Goal: Book appointment/travel/reservation

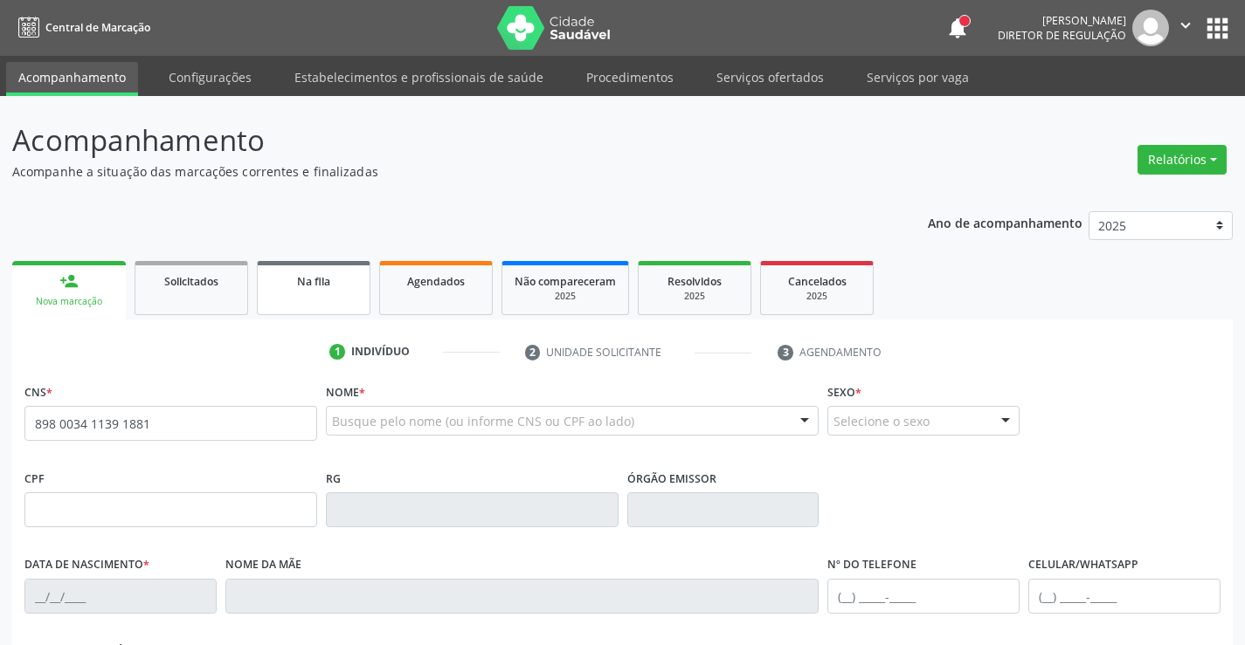
type input "898 0034 1139 1881"
type input "258.332.194-34"
type input "[DATE]"
type input "[PERSON_NAME] das [PERSON_NAME]"
type input "[PHONE_NUMBER]"
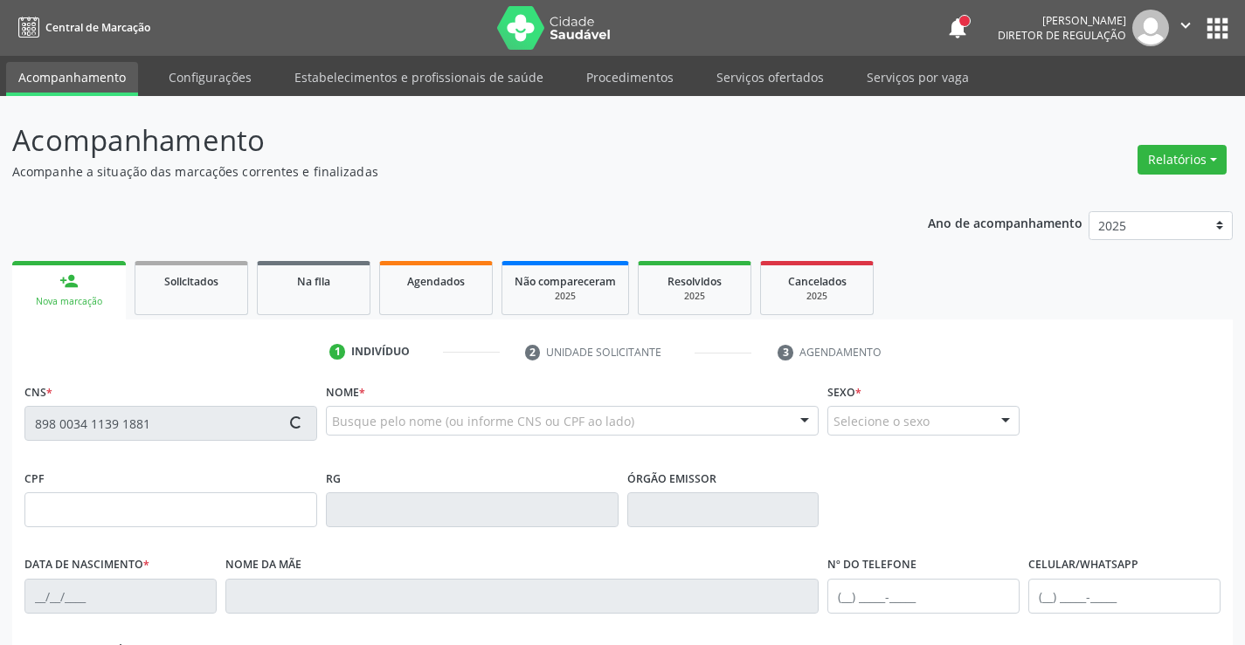
type input "495.930.214-34"
type input "375"
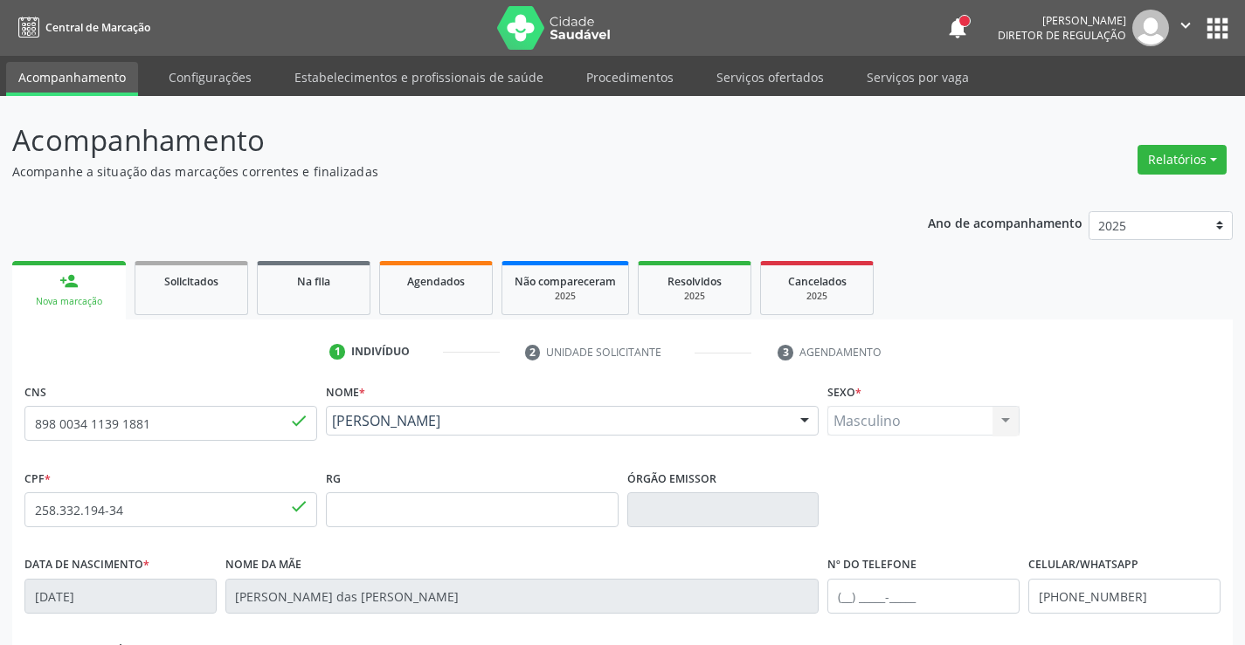
scroll to position [301, 0]
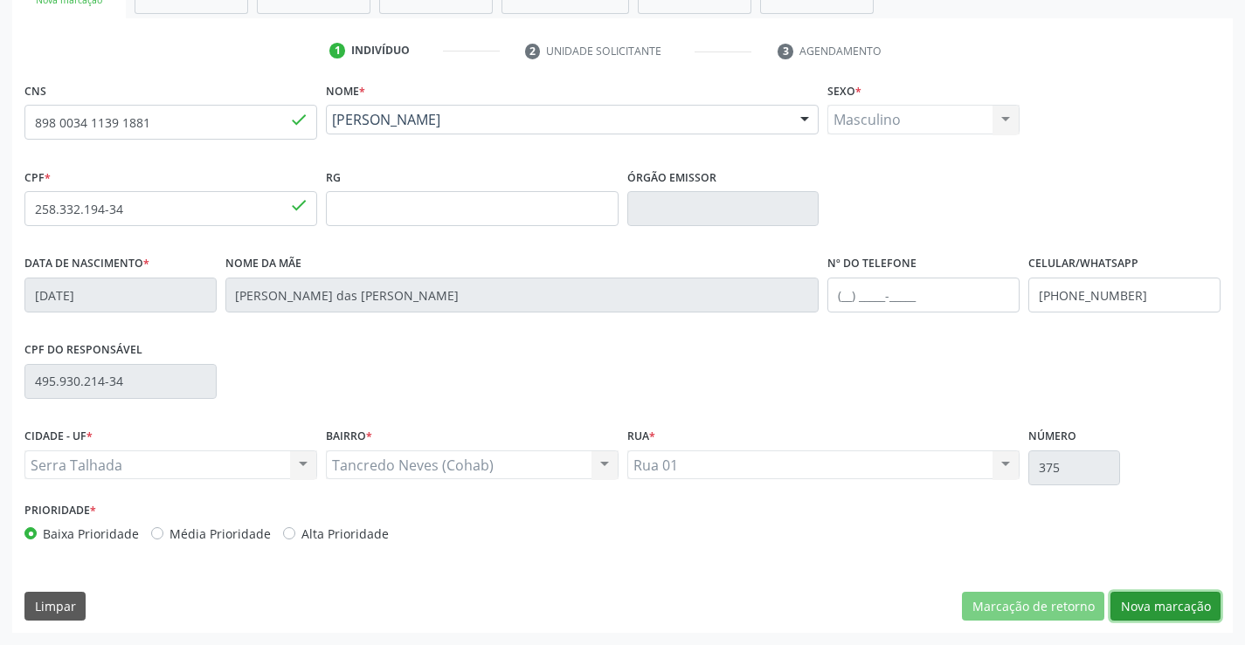
click at [1167, 600] on button "Nova marcação" at bounding box center [1165, 607] width 110 height 30
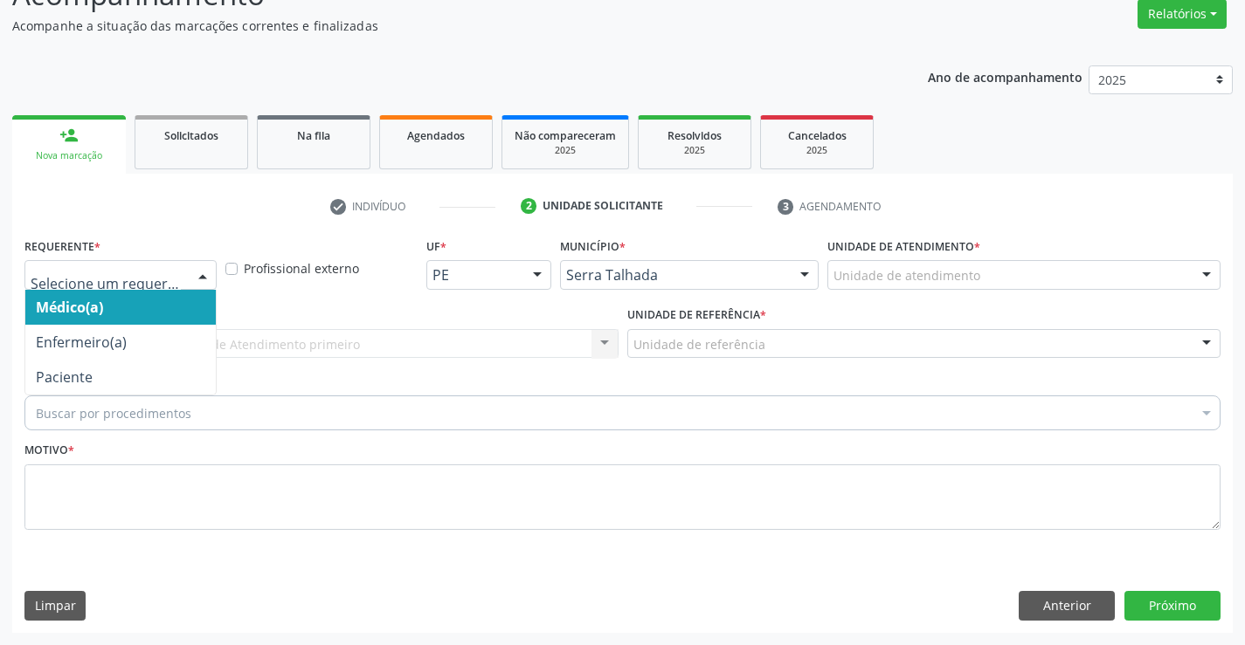
click at [154, 287] on div at bounding box center [120, 275] width 192 height 30
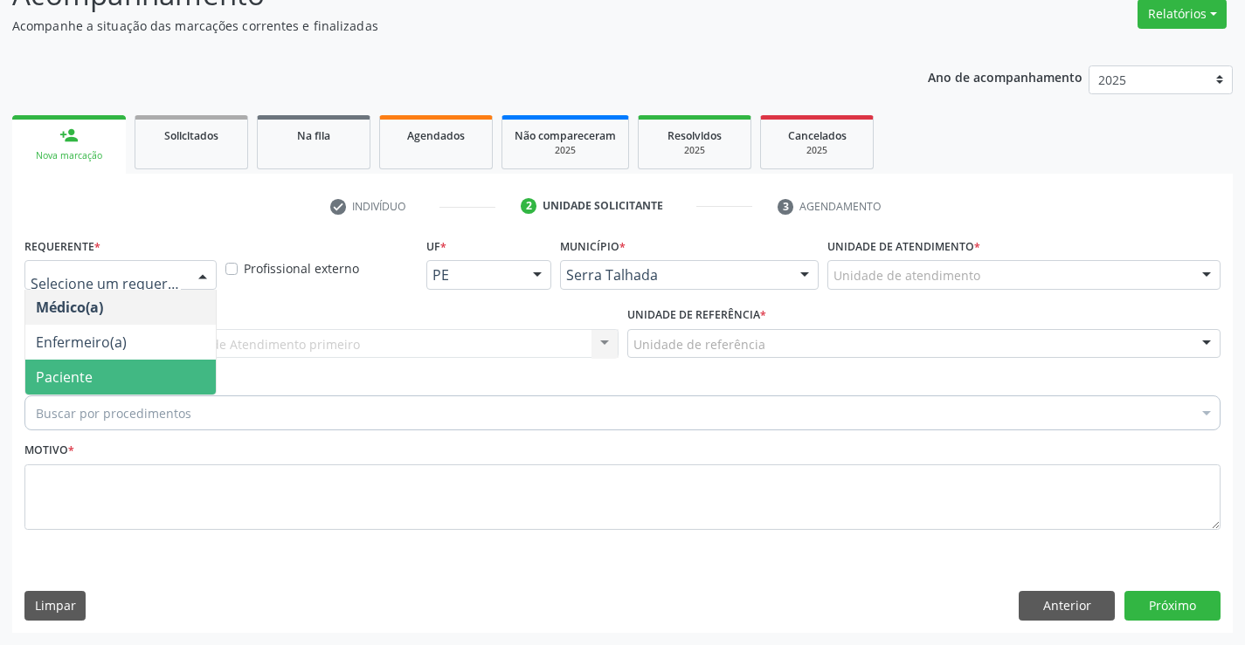
click at [124, 371] on span "Paciente" at bounding box center [120, 377] width 190 height 35
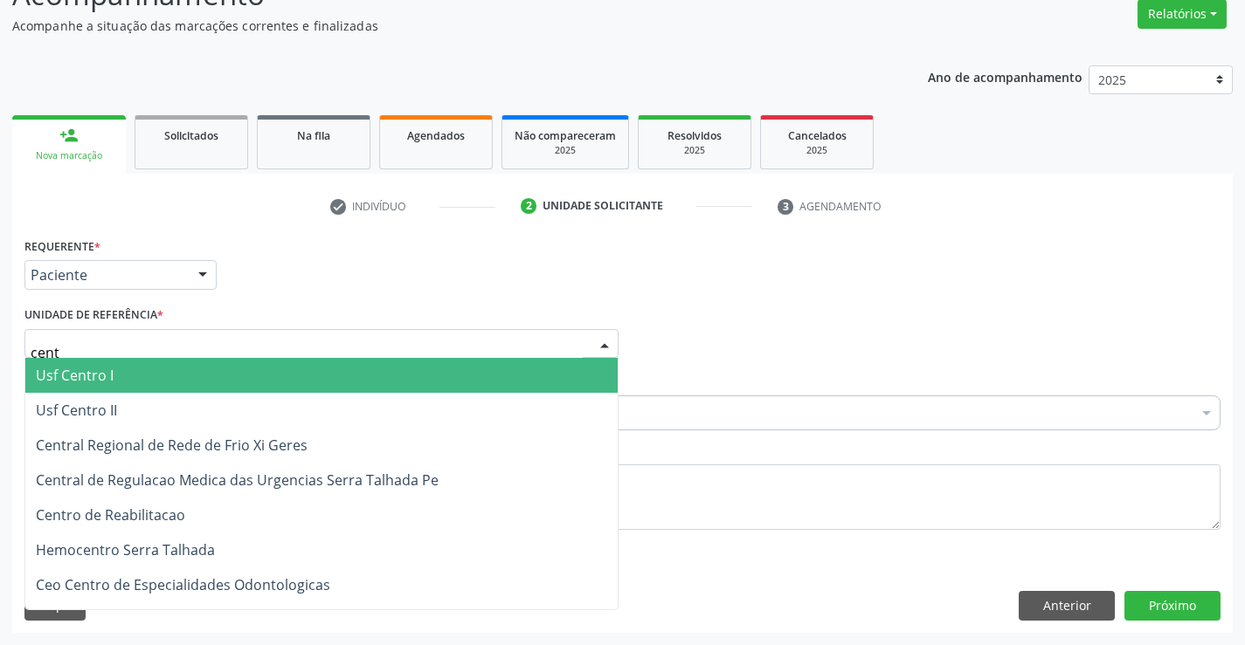
type input "centr"
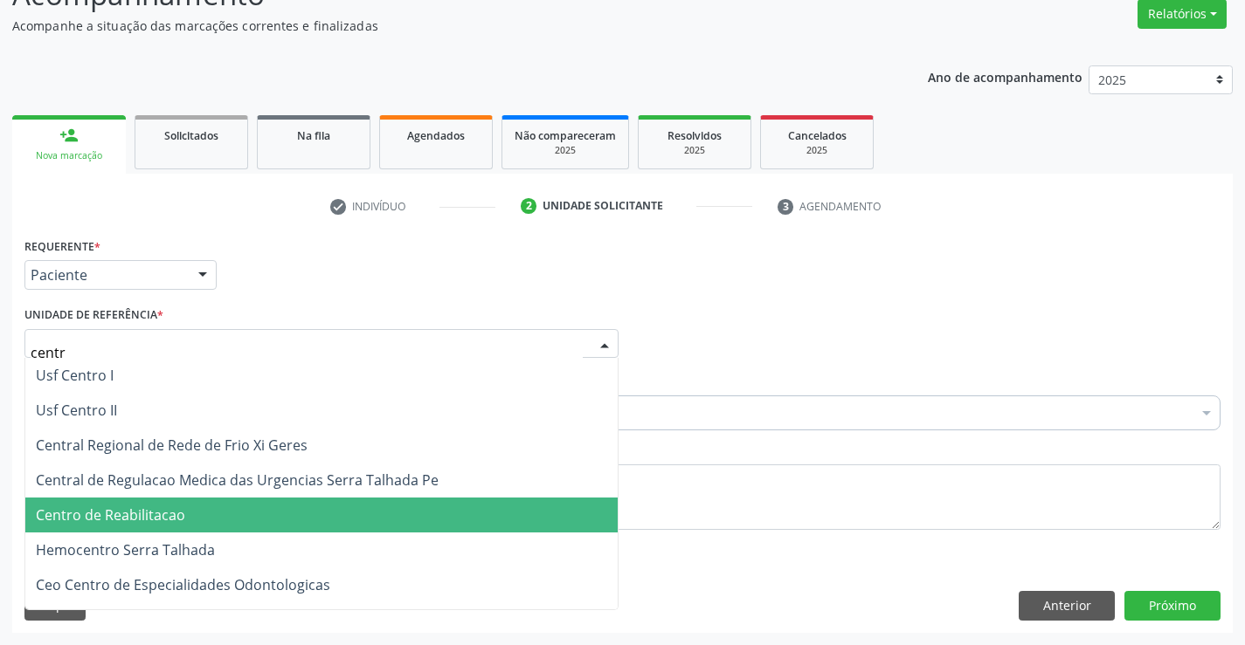
drag, startPoint x: 113, startPoint y: 519, endPoint x: 128, endPoint y: 526, distance: 17.2
click at [128, 526] on span "Centro de Reabilitacao" at bounding box center [321, 515] width 592 height 35
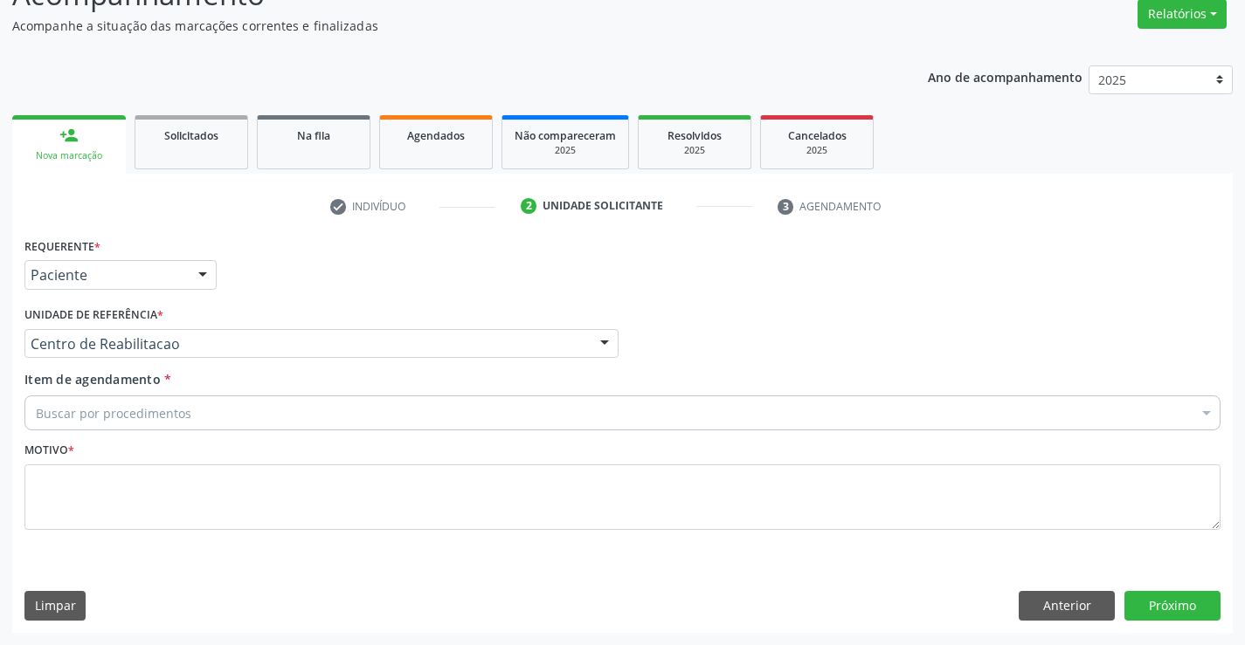
drag, startPoint x: 129, startPoint y: 422, endPoint x: 129, endPoint y: 412, distance: 9.6
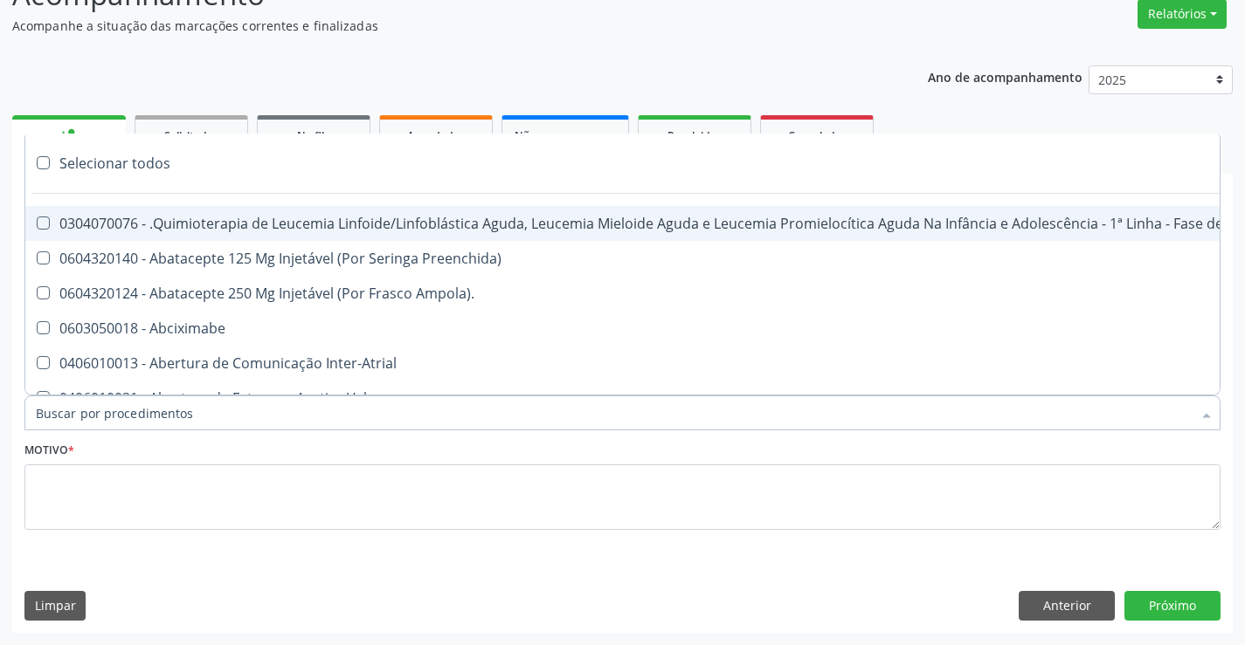
click at [129, 412] on input "Item de agendamento *" at bounding box center [614, 413] width 1156 height 35
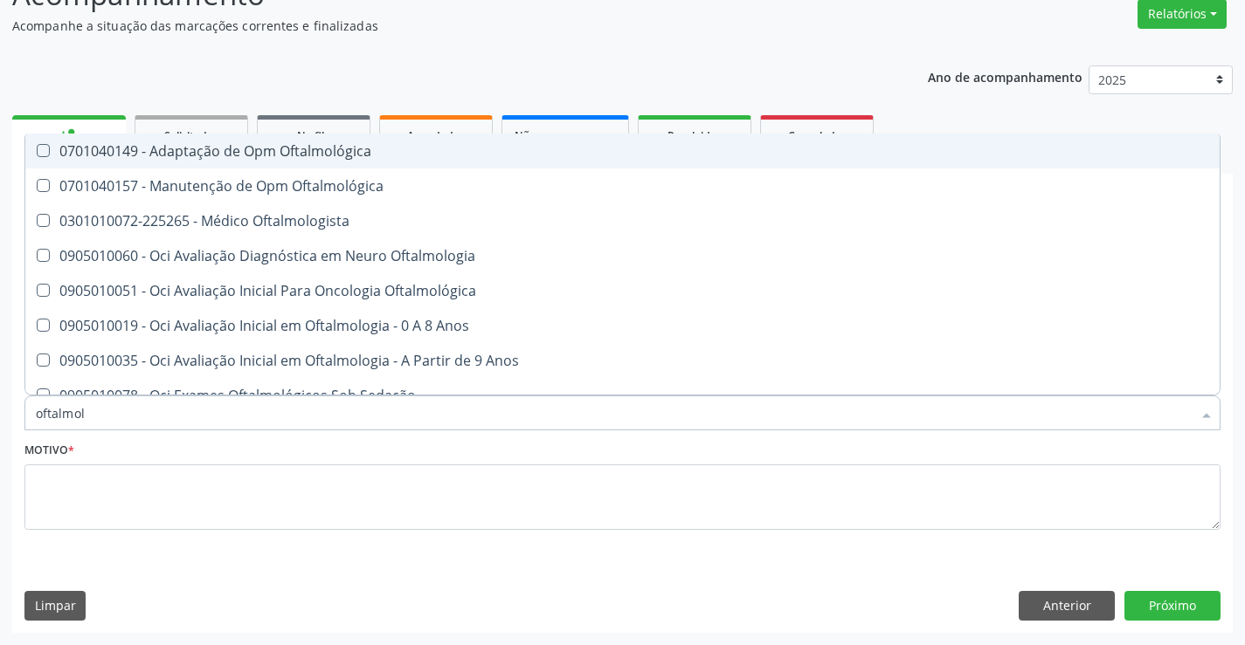
type input "oftalmolo"
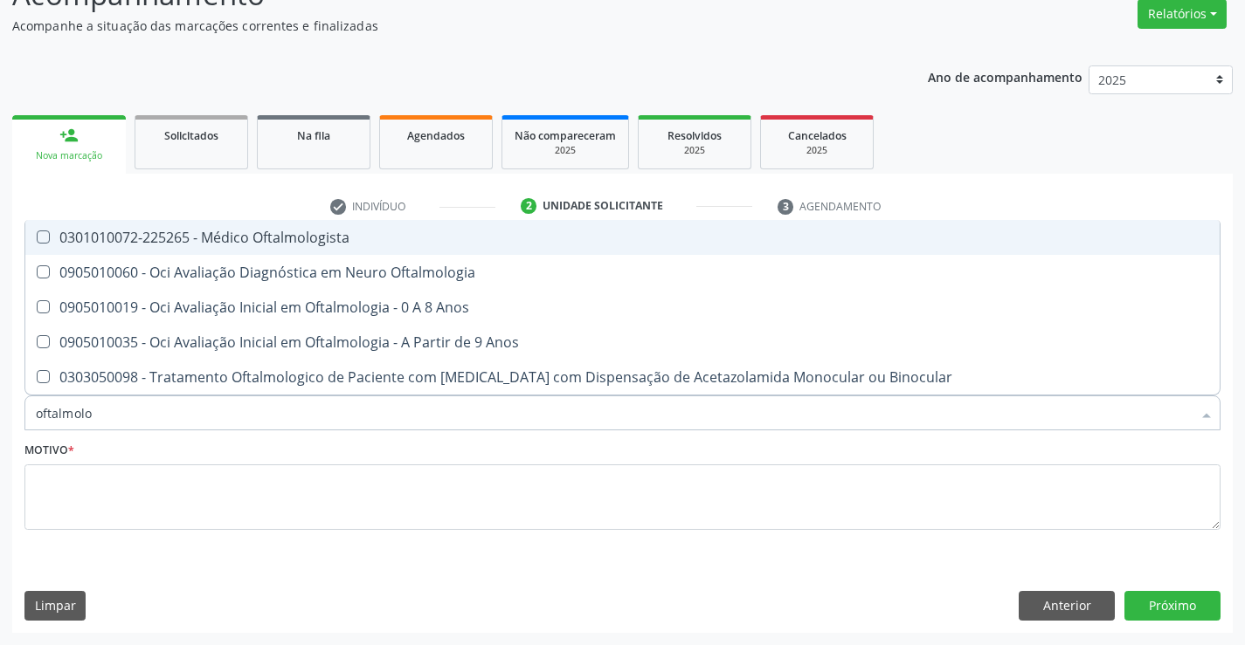
click at [307, 235] on div "0301010072-225265 - Médico Oftalmologista" at bounding box center [622, 238] width 1173 height 14
checkbox Oftalmologista "true"
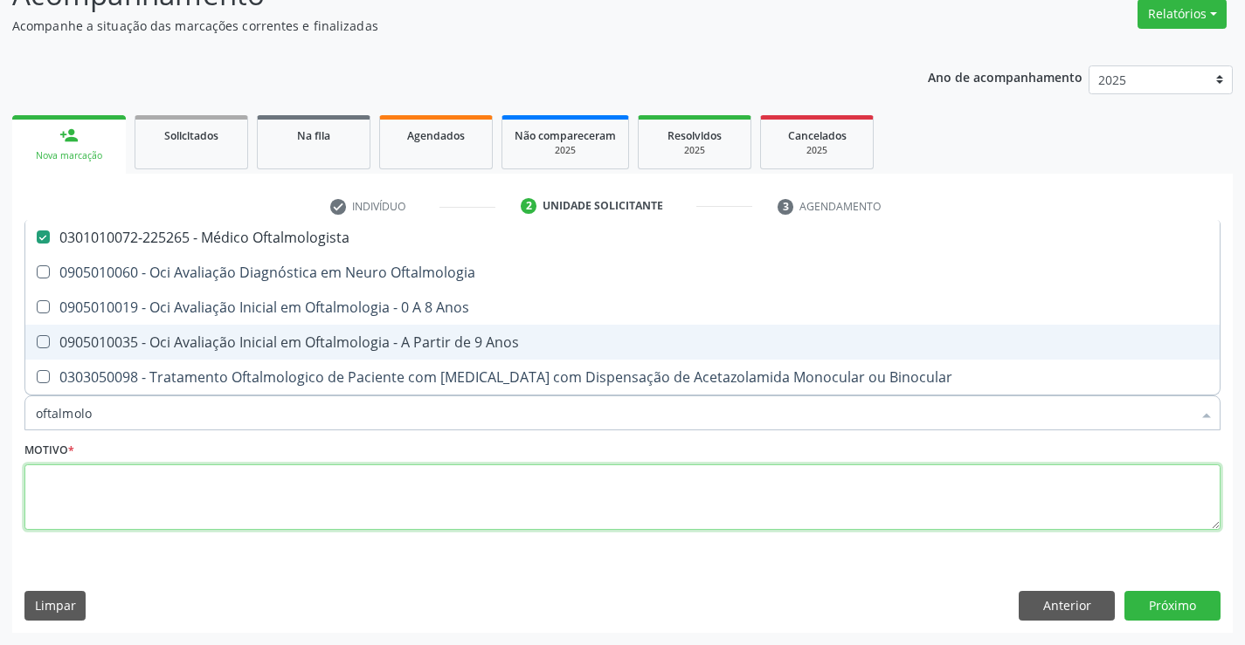
click at [186, 500] on textarea at bounding box center [622, 498] width 1196 height 66
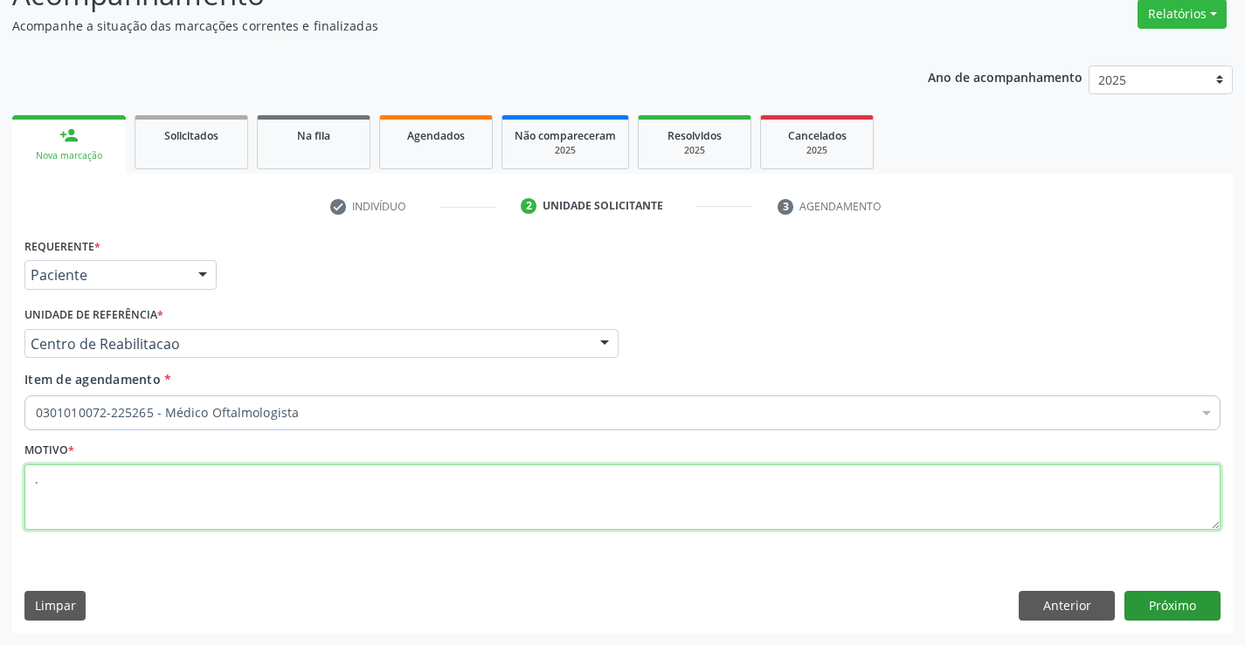
type textarea "."
click at [1165, 594] on button "Próximo" at bounding box center [1172, 606] width 96 height 30
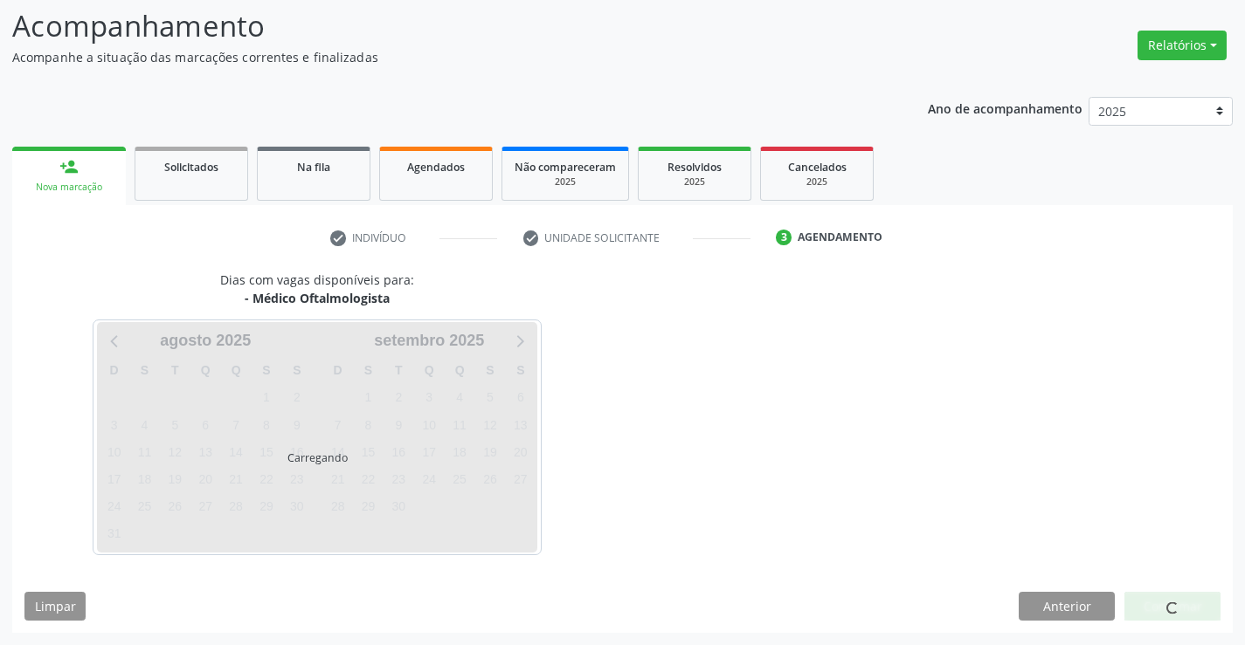
scroll to position [114, 0]
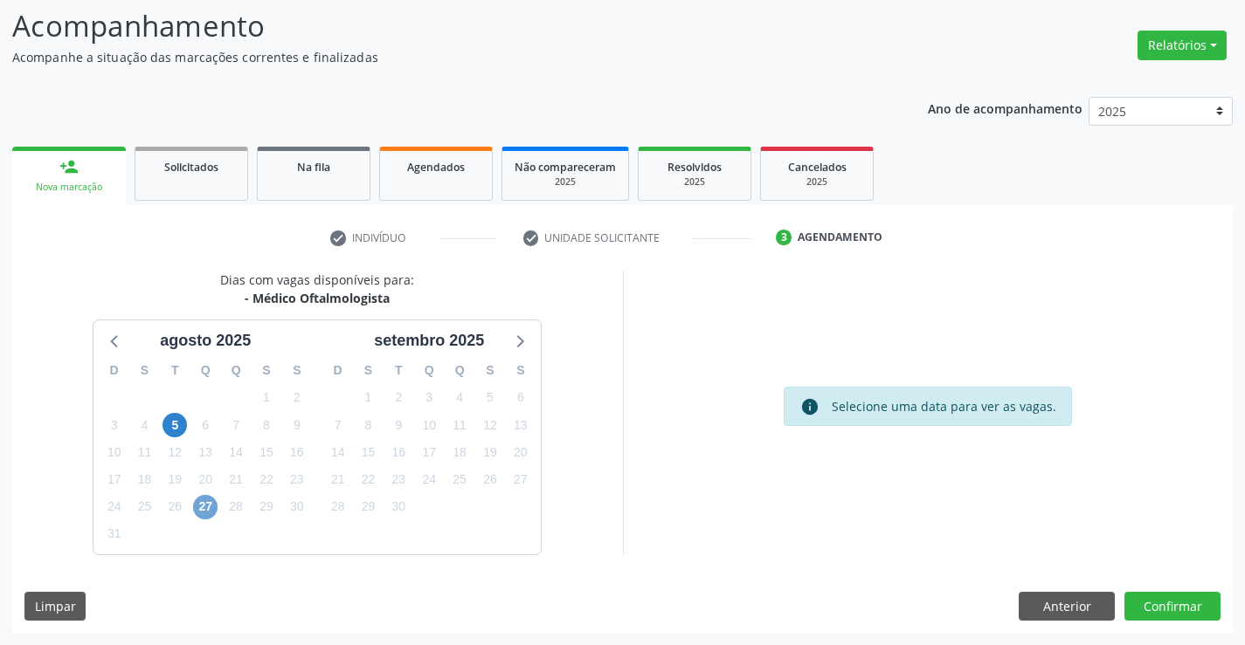
click at [216, 505] on span "27" at bounding box center [205, 507] width 24 height 24
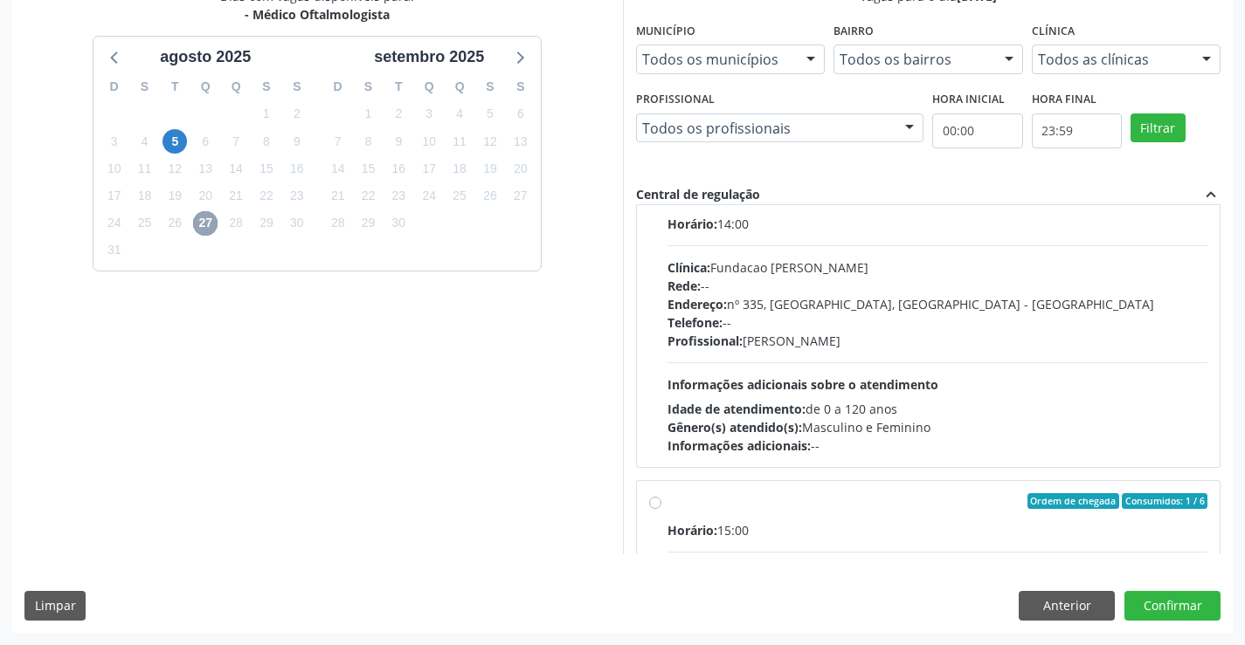
scroll to position [0, 0]
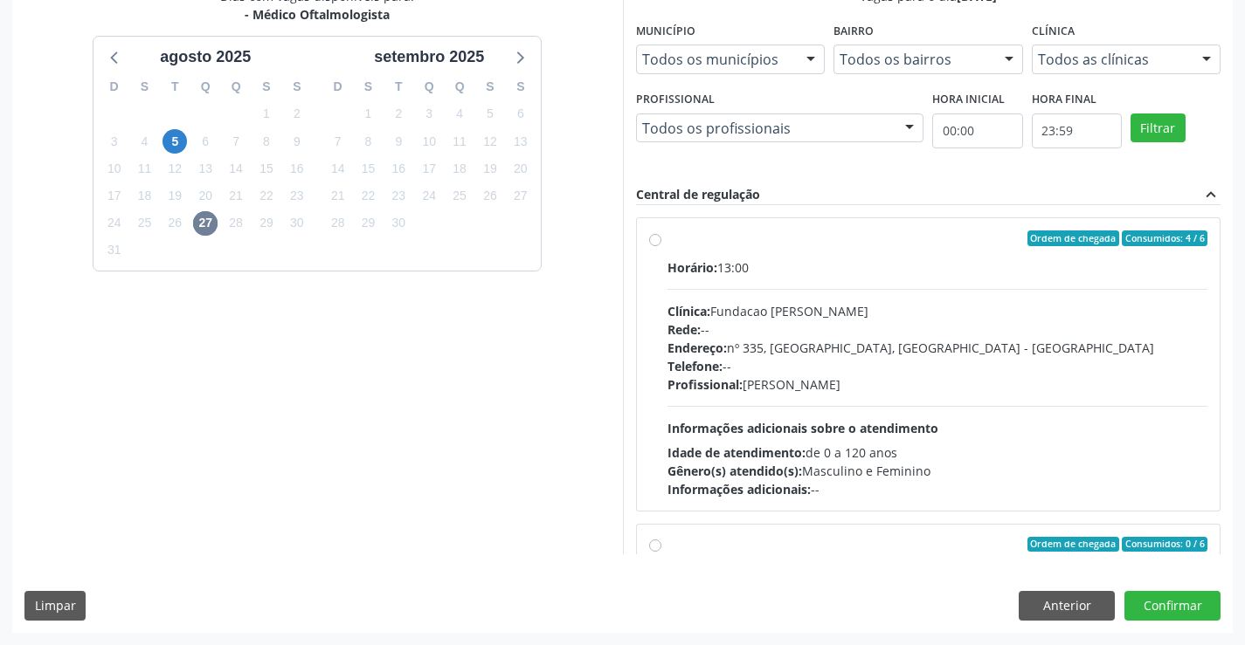
click at [811, 358] on div "Telefone: --" at bounding box center [937, 366] width 541 height 18
click at [661, 246] on input "Ordem de chegada Consumidos: 4 / 6 Horário: 13:00 Clínica: Fundacao [PERSON_NAM…" at bounding box center [655, 239] width 12 height 16
radio input "true"
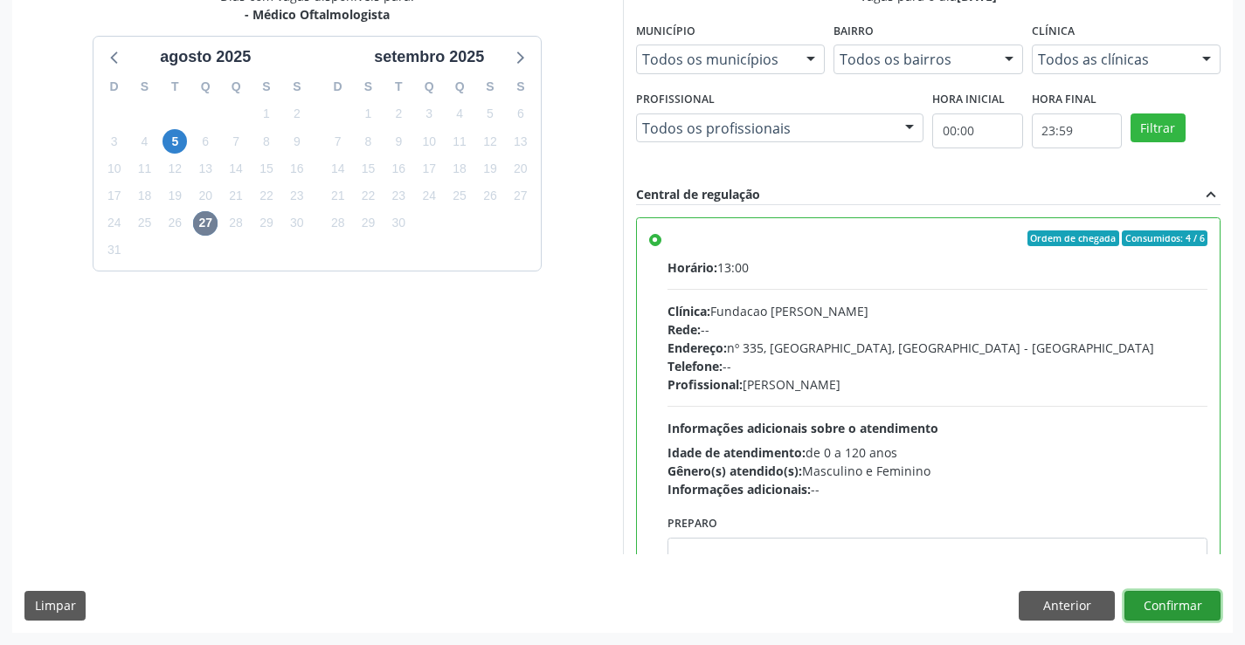
click at [1161, 603] on button "Confirmar" at bounding box center [1172, 606] width 96 height 30
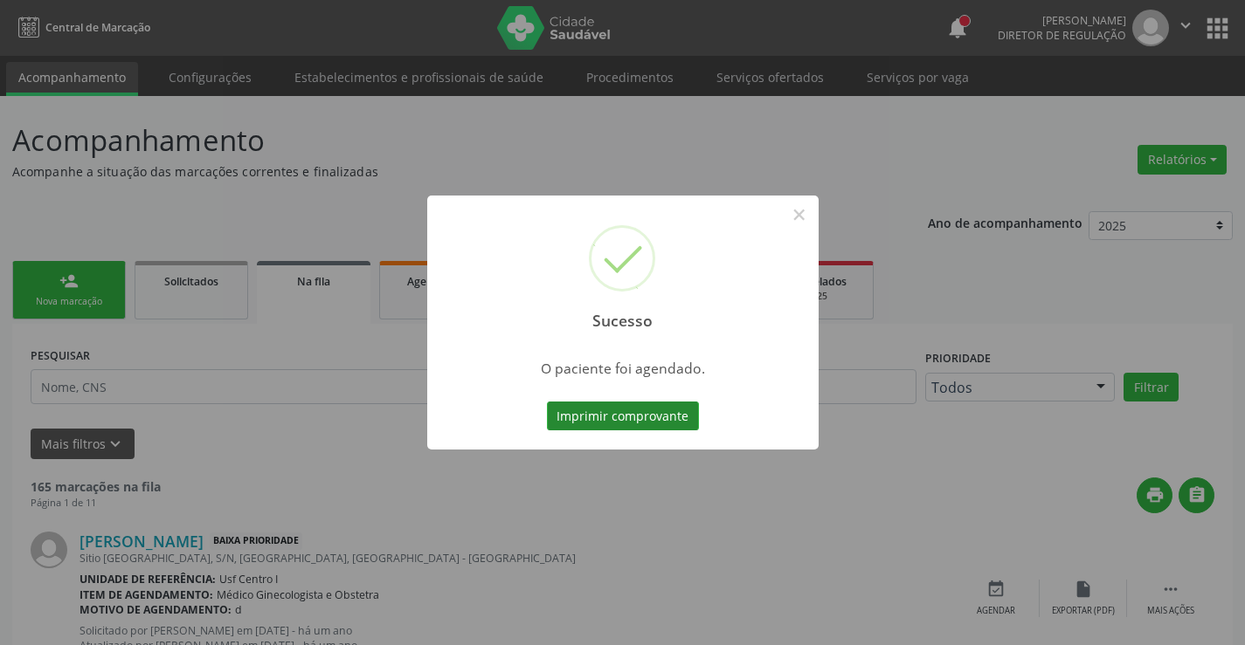
click at [617, 415] on button "Imprimir comprovante" at bounding box center [623, 417] width 152 height 30
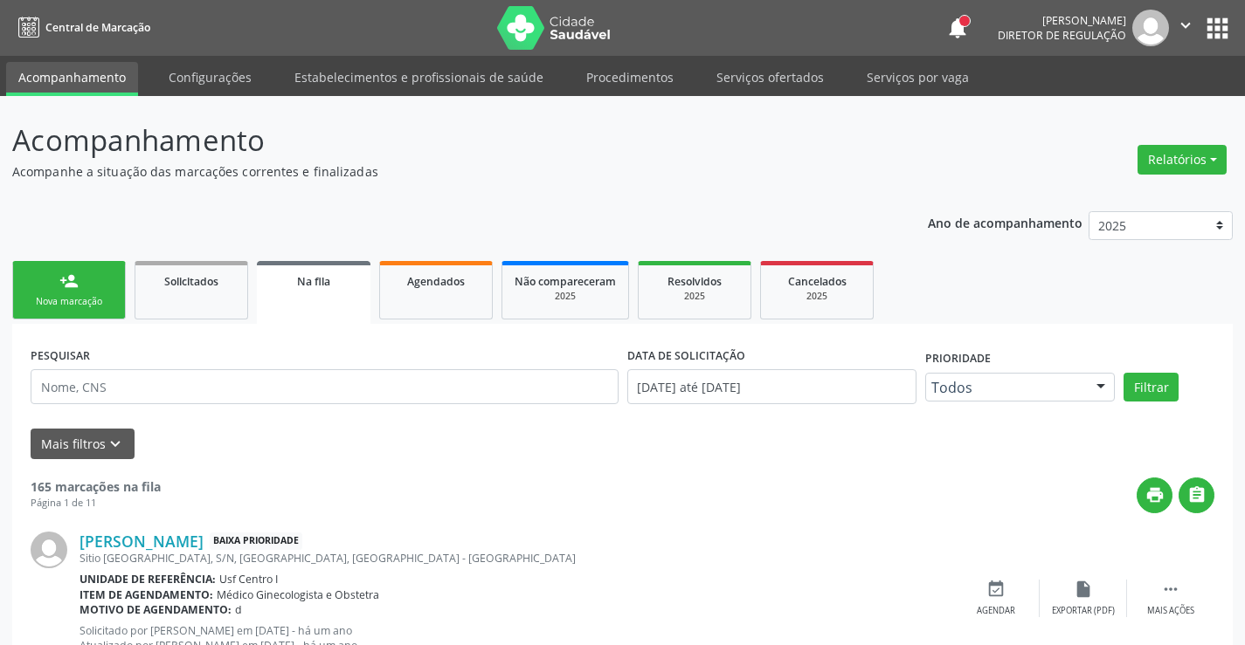
click at [93, 296] on div "Nova marcação" at bounding box center [68, 301] width 87 height 13
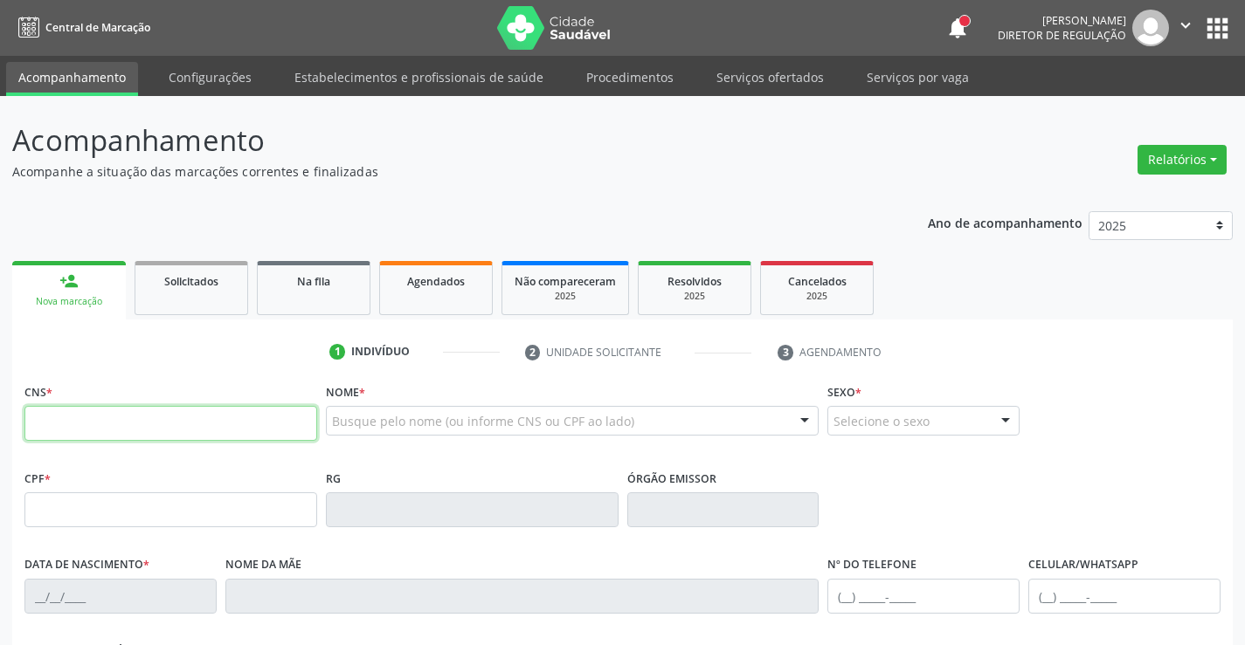
click at [127, 410] on input "text" at bounding box center [170, 423] width 293 height 35
type input "898 0034 1139 1733"
type input "495.930.214-34"
type input "[DATE]"
type input "[PERSON_NAME]"
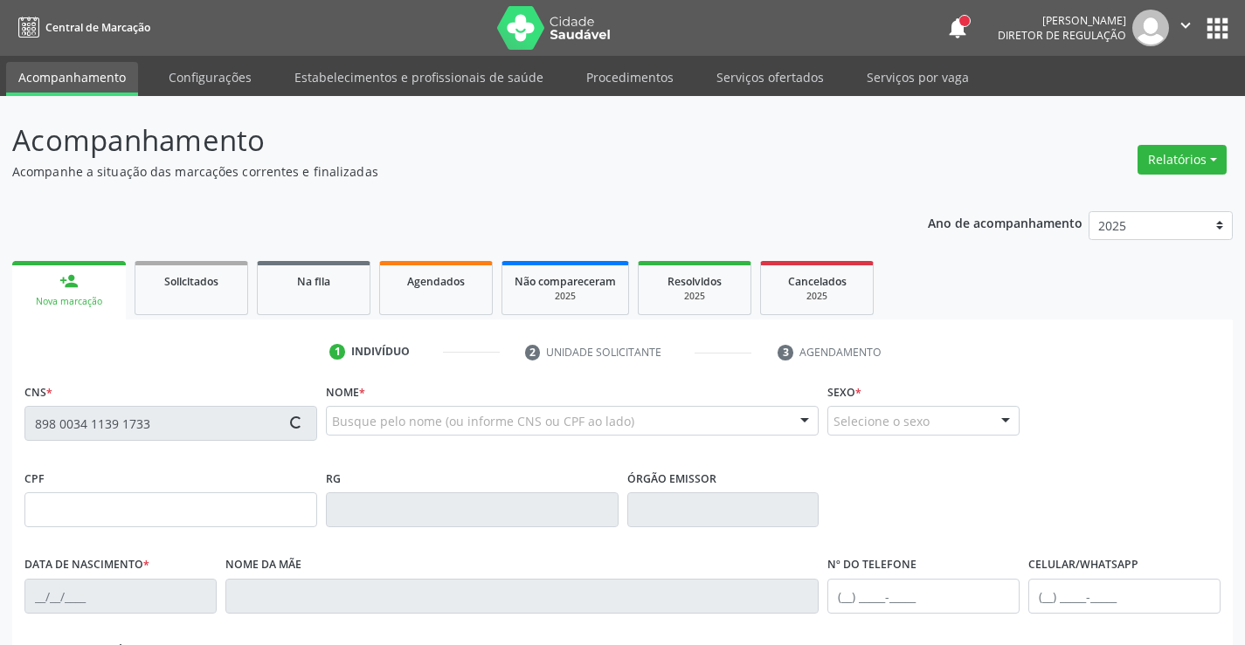
type input "[PHONE_NUMBER]"
type input "375"
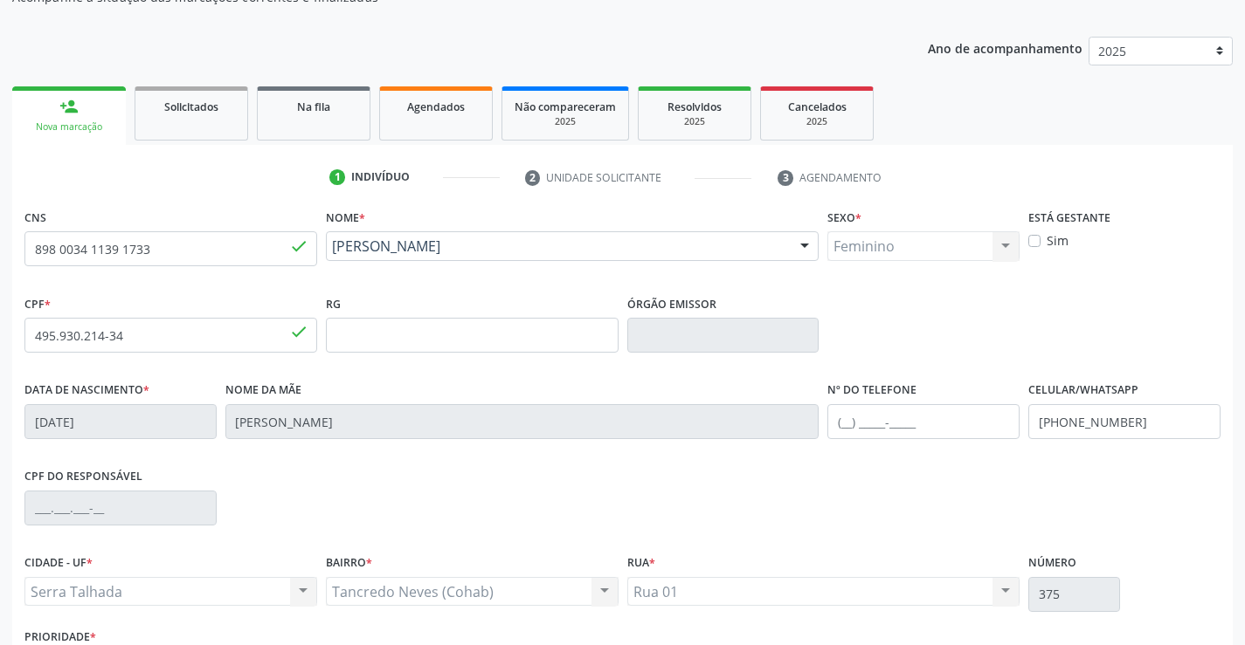
scroll to position [301, 0]
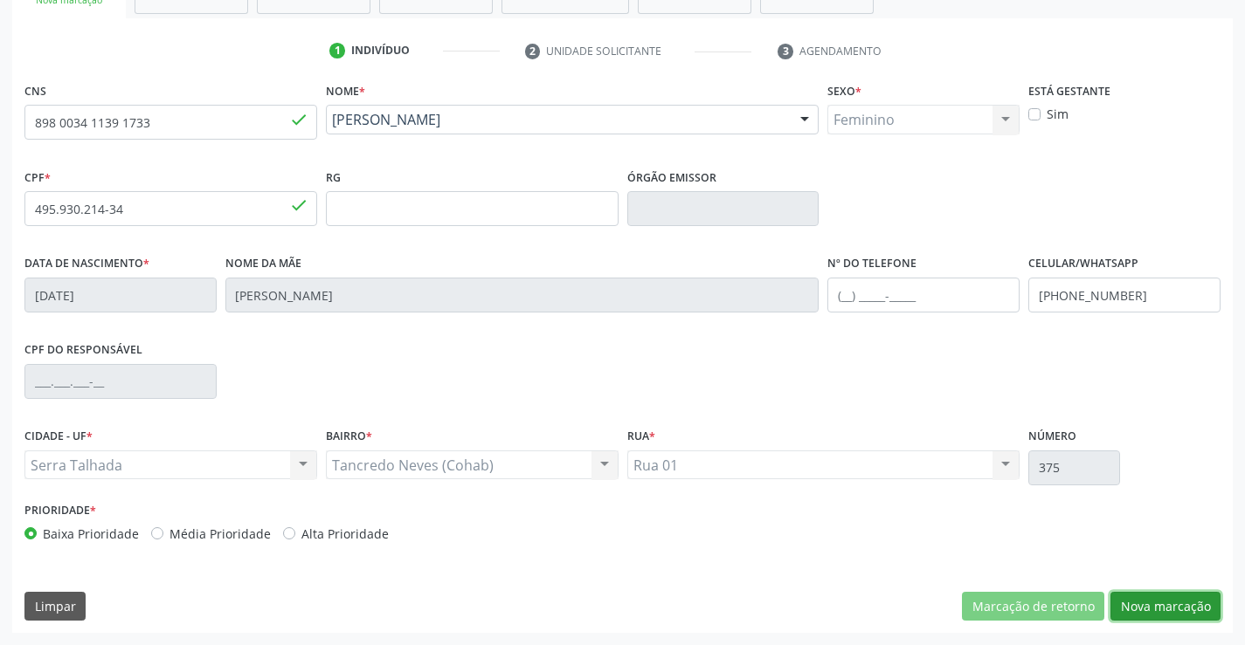
click at [1172, 601] on button "Nova marcação" at bounding box center [1165, 607] width 110 height 30
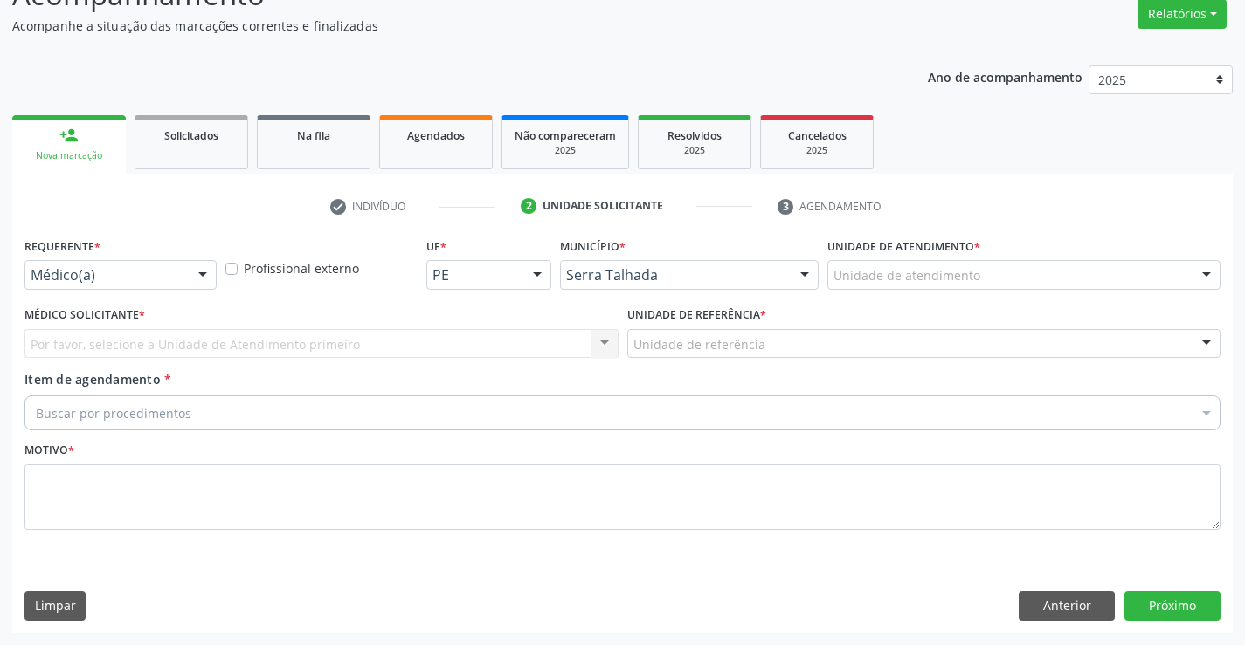
scroll to position [146, 0]
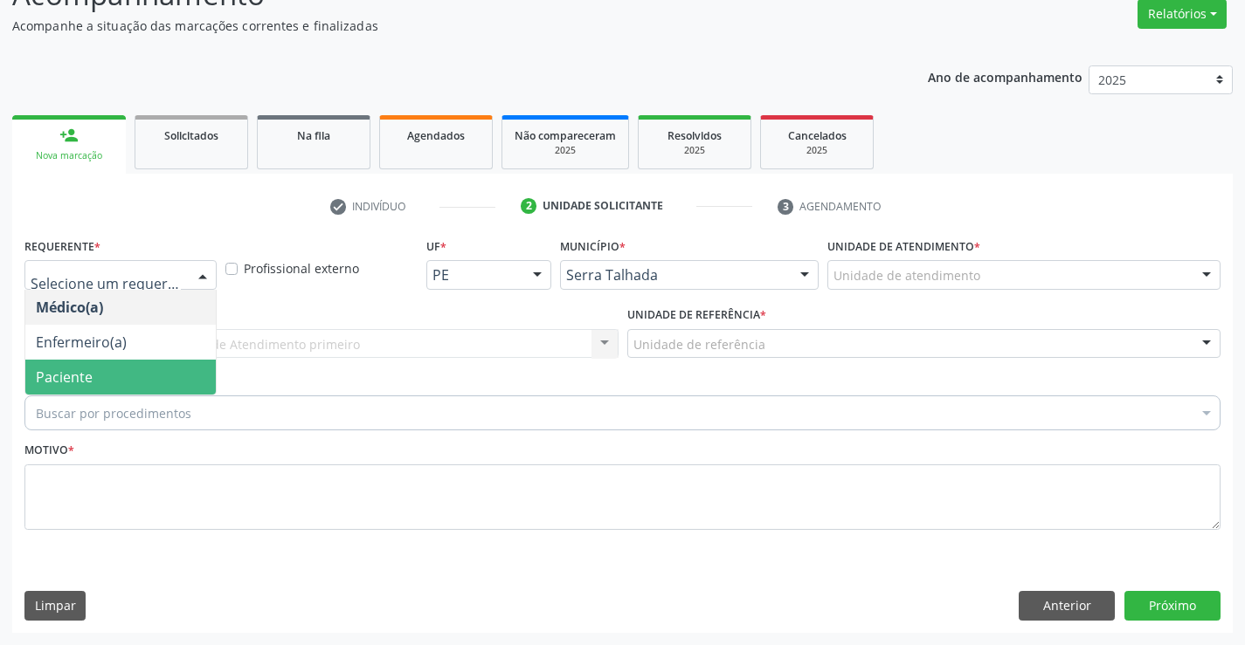
click at [131, 371] on span "Paciente" at bounding box center [120, 377] width 190 height 35
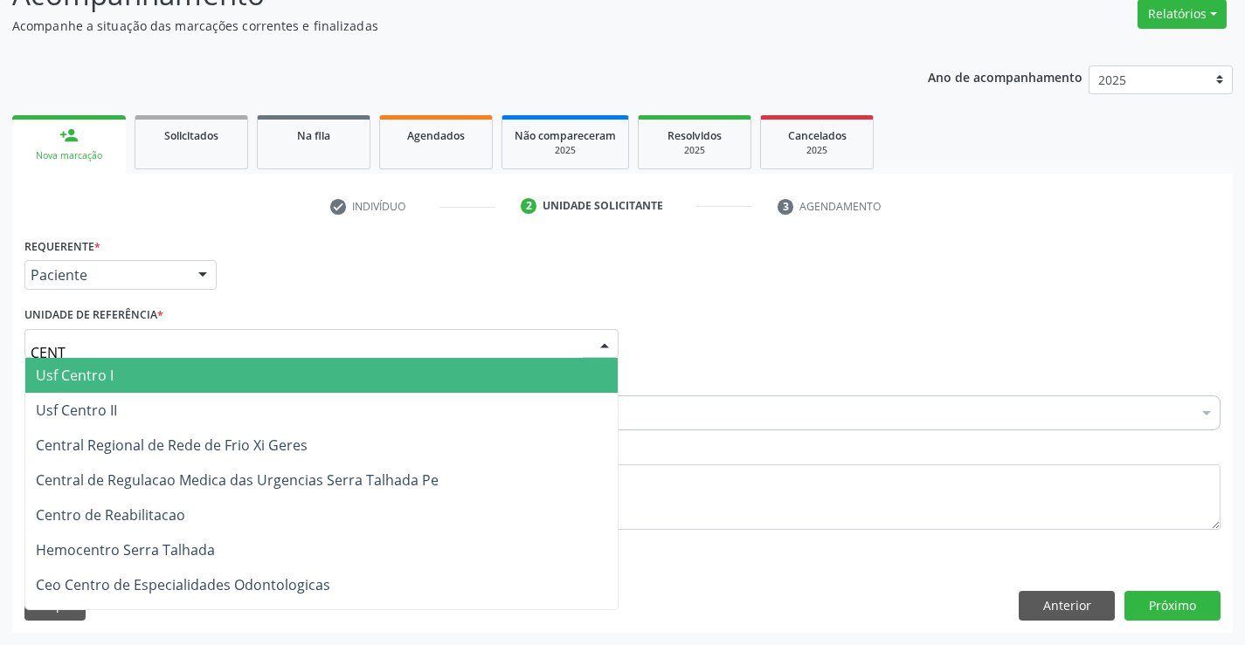
type input "CENTR"
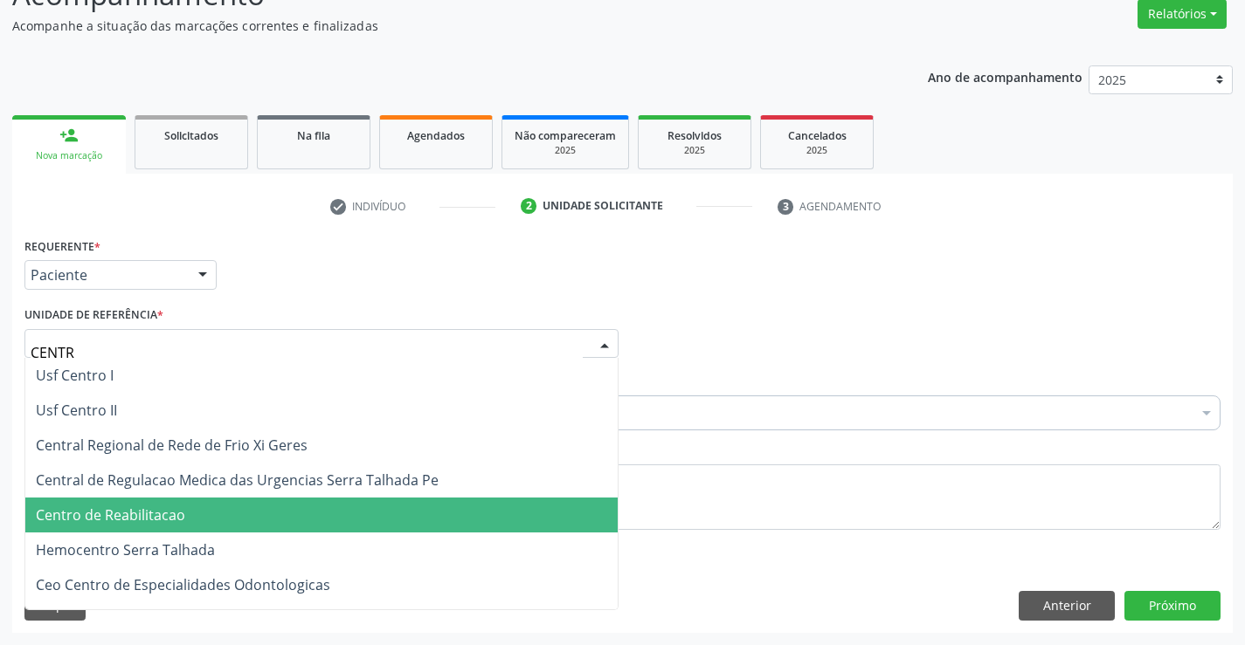
click at [124, 508] on span "Centro de Reabilitacao" at bounding box center [110, 515] width 149 height 19
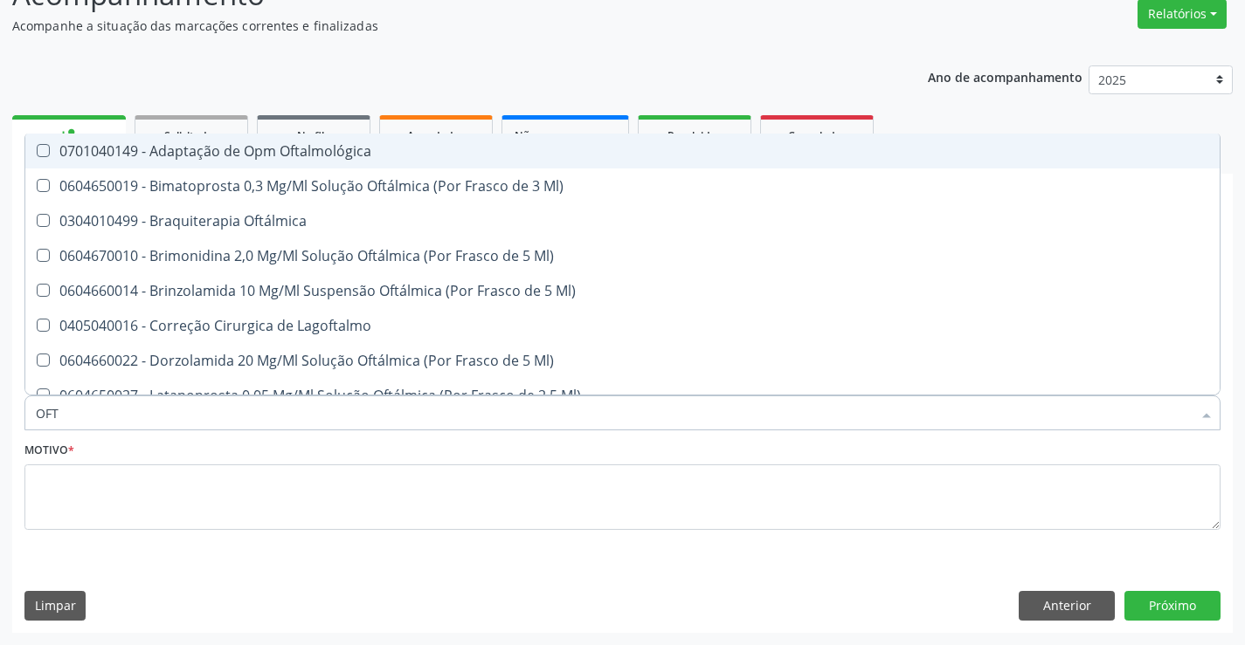
type input "OFTA"
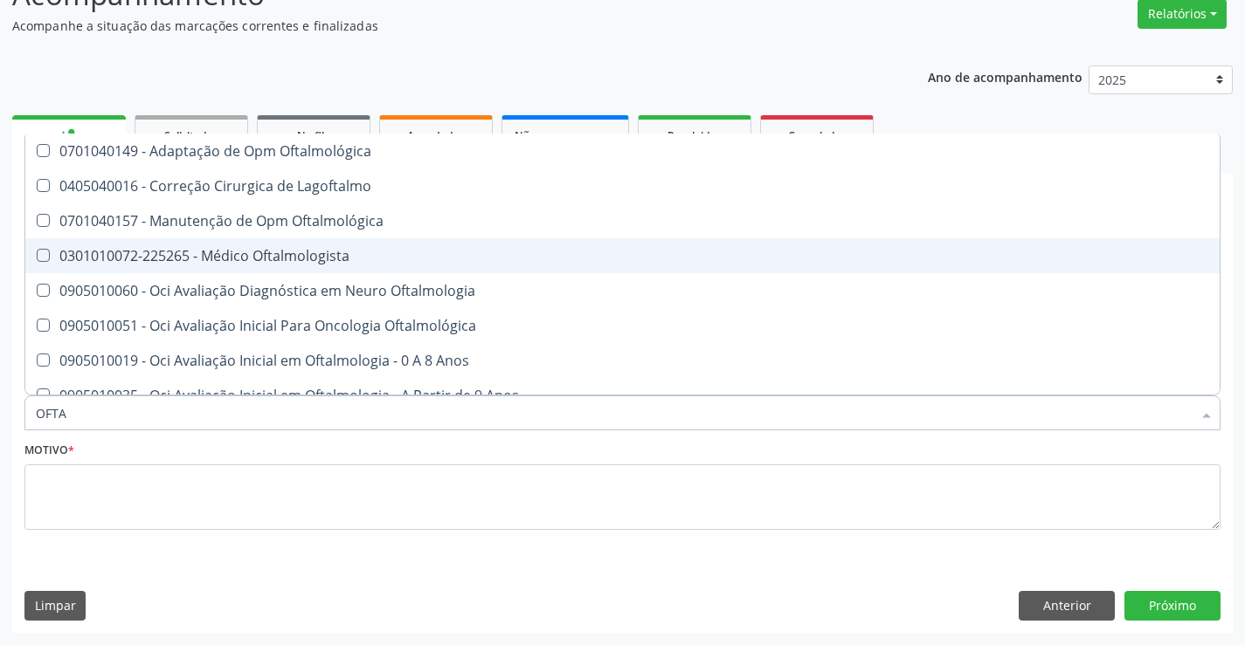
click at [370, 250] on div "0301010072-225265 - Médico Oftalmologista" at bounding box center [622, 256] width 1173 height 14
checkbox Oftalmologista "true"
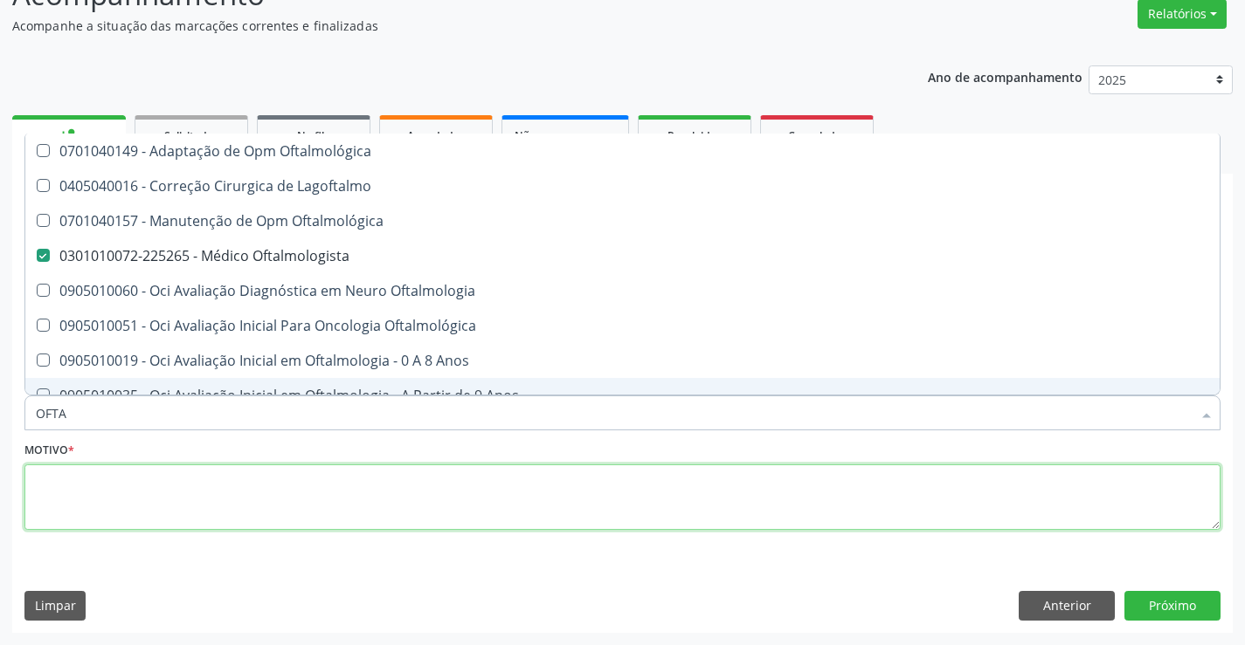
click at [327, 491] on textarea at bounding box center [622, 498] width 1196 height 66
checkbox Lagoftalmo "true"
checkbox Oftalmologista "false"
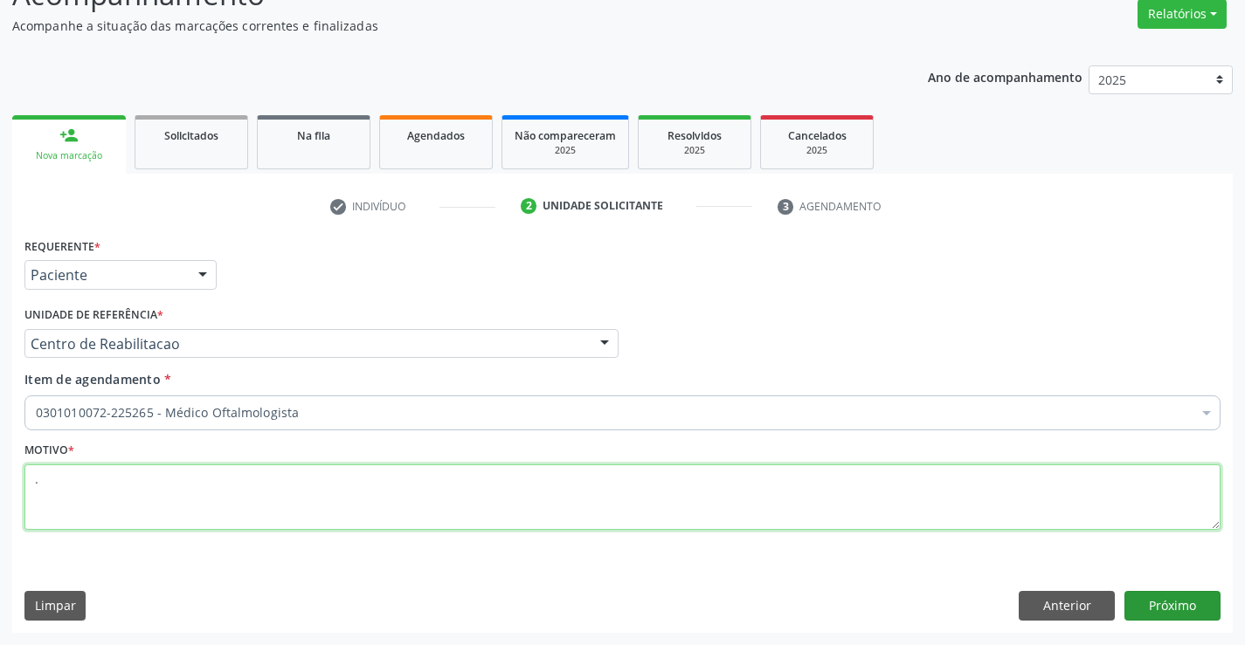
type textarea "."
click at [1155, 602] on button "Próximo" at bounding box center [1172, 606] width 96 height 30
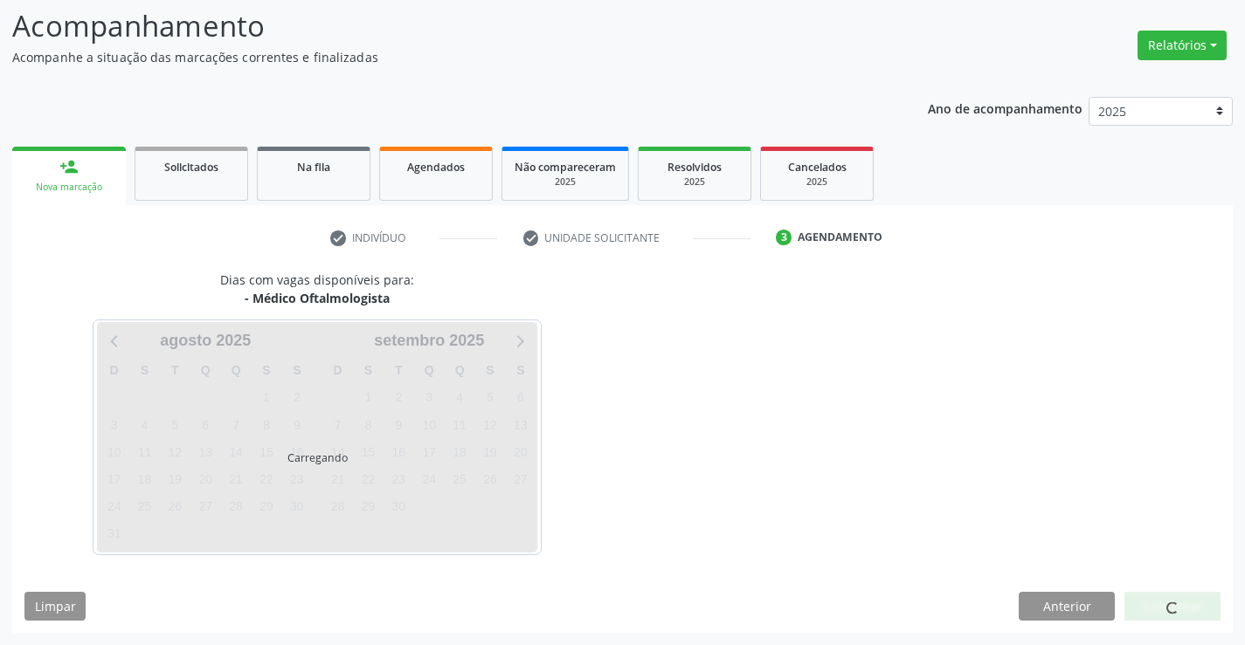
scroll to position [114, 0]
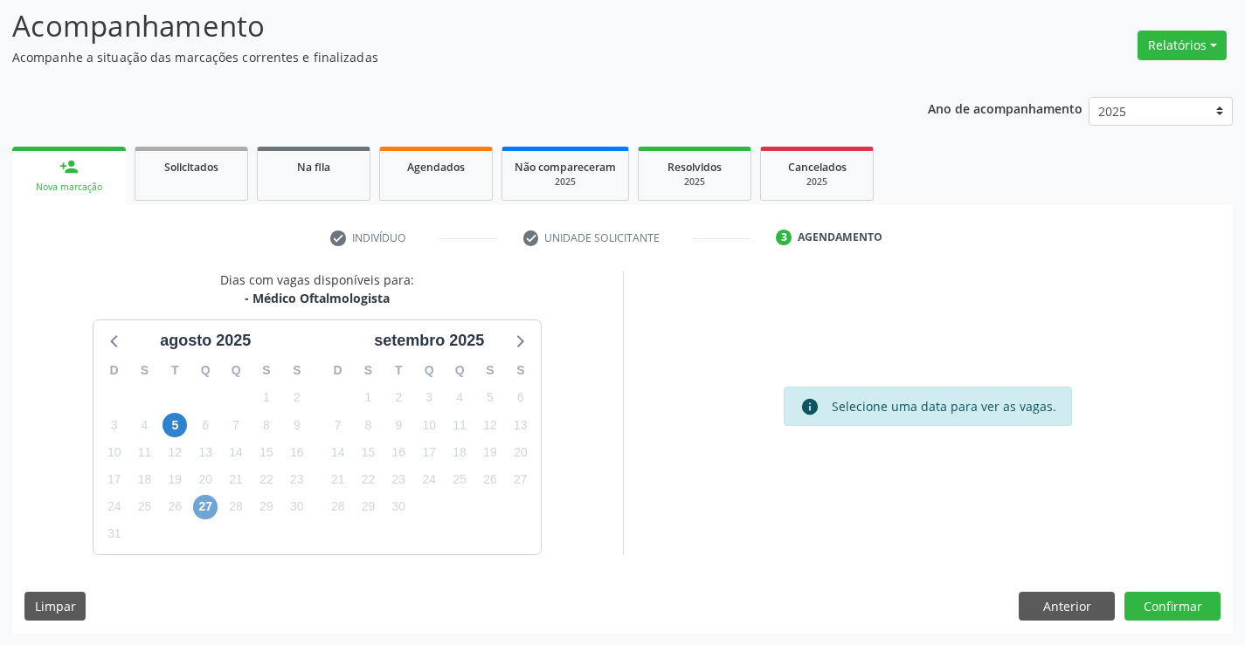
click at [215, 501] on span "27" at bounding box center [205, 507] width 24 height 24
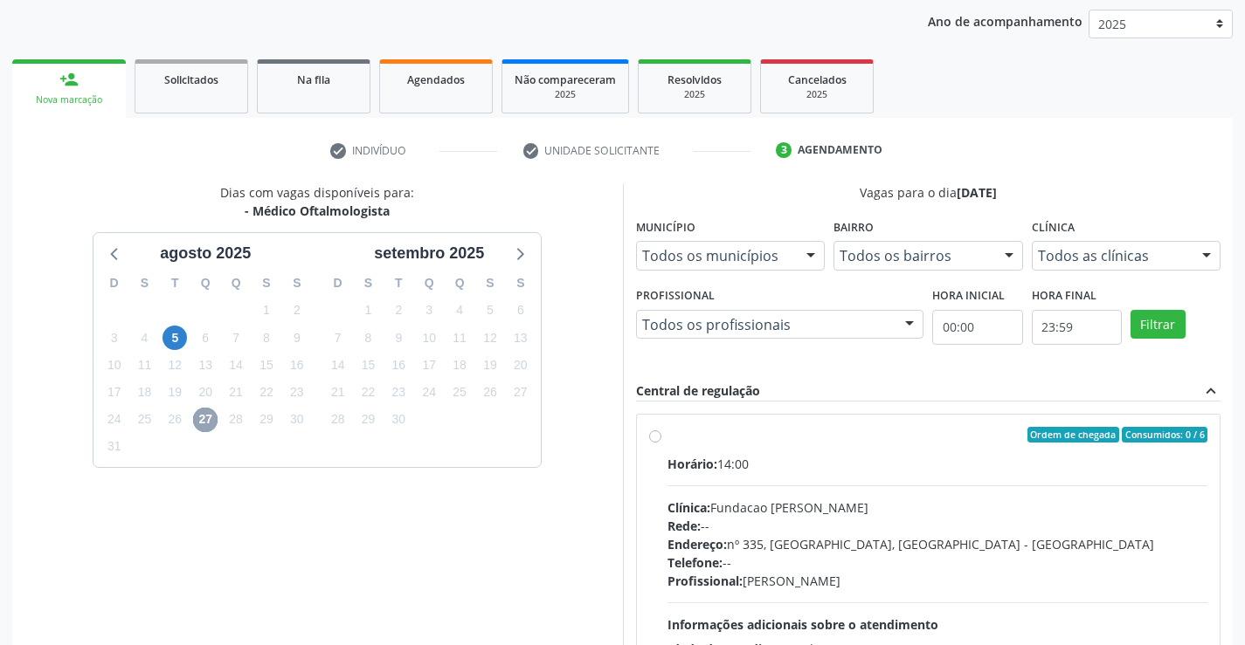
scroll to position [398, 0]
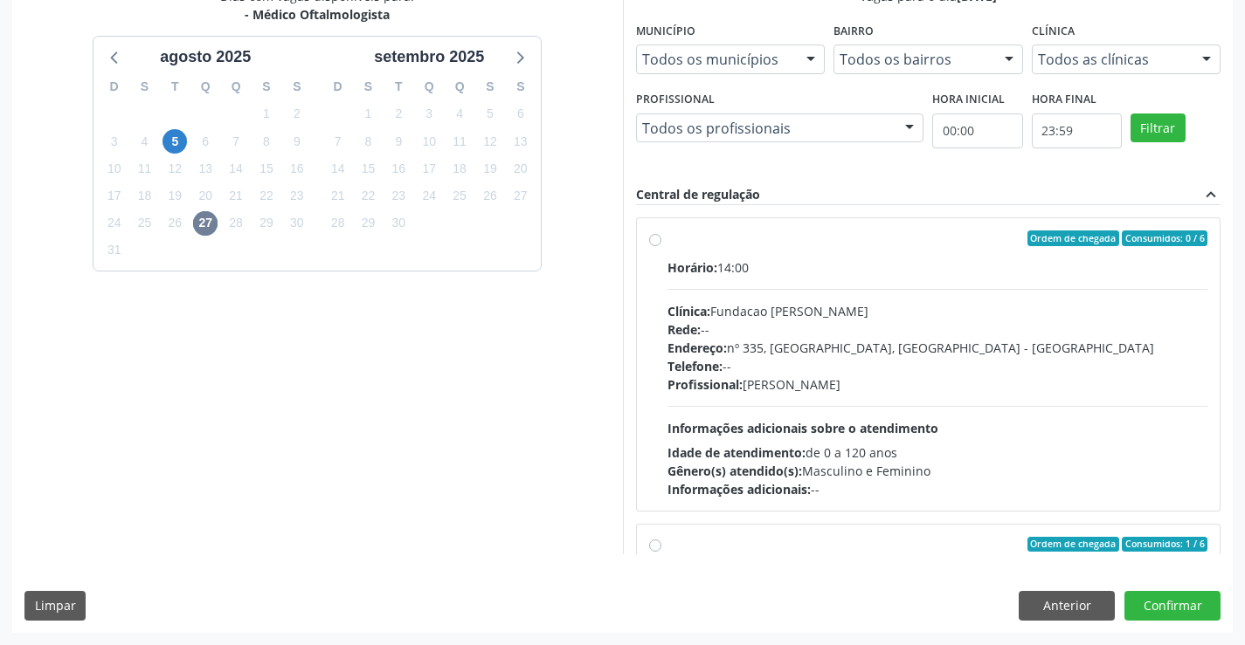
click at [753, 408] on div "Horário: 14:00 Clínica: Fundacao Altino Ventura Rede: -- Endereço: [STREET_ADDR…" at bounding box center [937, 379] width 541 height 240
click at [661, 246] on input "Ordem de chegada Consumidos: 0 / 6 Horário: 14:00 Clínica: Fundacao [PERSON_NAM…" at bounding box center [655, 239] width 12 height 16
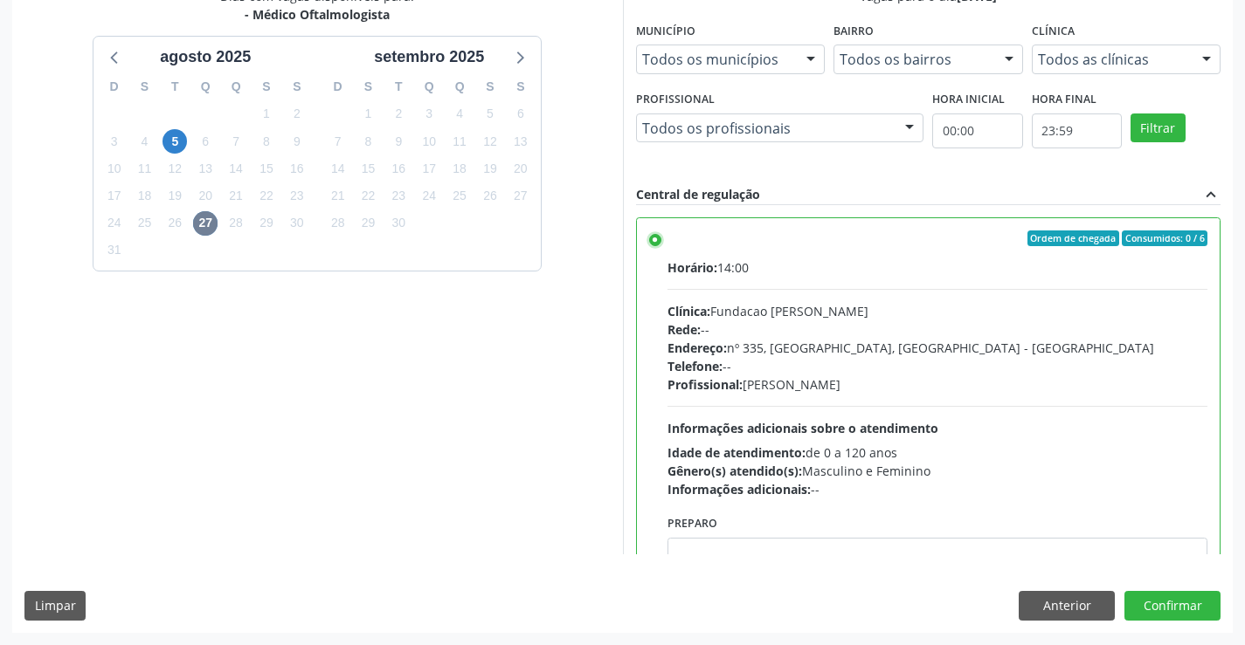
scroll to position [393, 0]
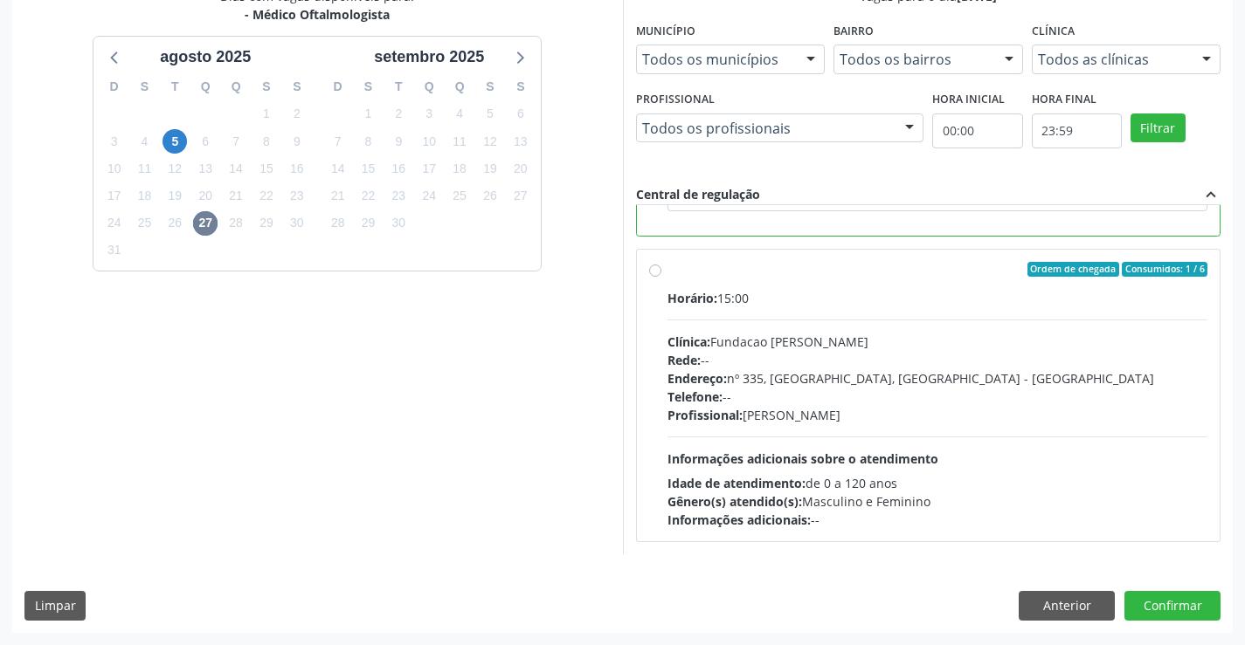
click at [1052, 470] on div "Horário: 15:00 Clínica: Fundacao [PERSON_NAME] Rede: -- Endereço: [STREET_ADDRE…" at bounding box center [937, 409] width 541 height 240
click at [661, 278] on input "Ordem de chegada Consumidos: 1 / 6 Horário: 15:00 Clínica: Fundacao [PERSON_NAM…" at bounding box center [655, 270] width 12 height 16
radio input "false"
radio input "true"
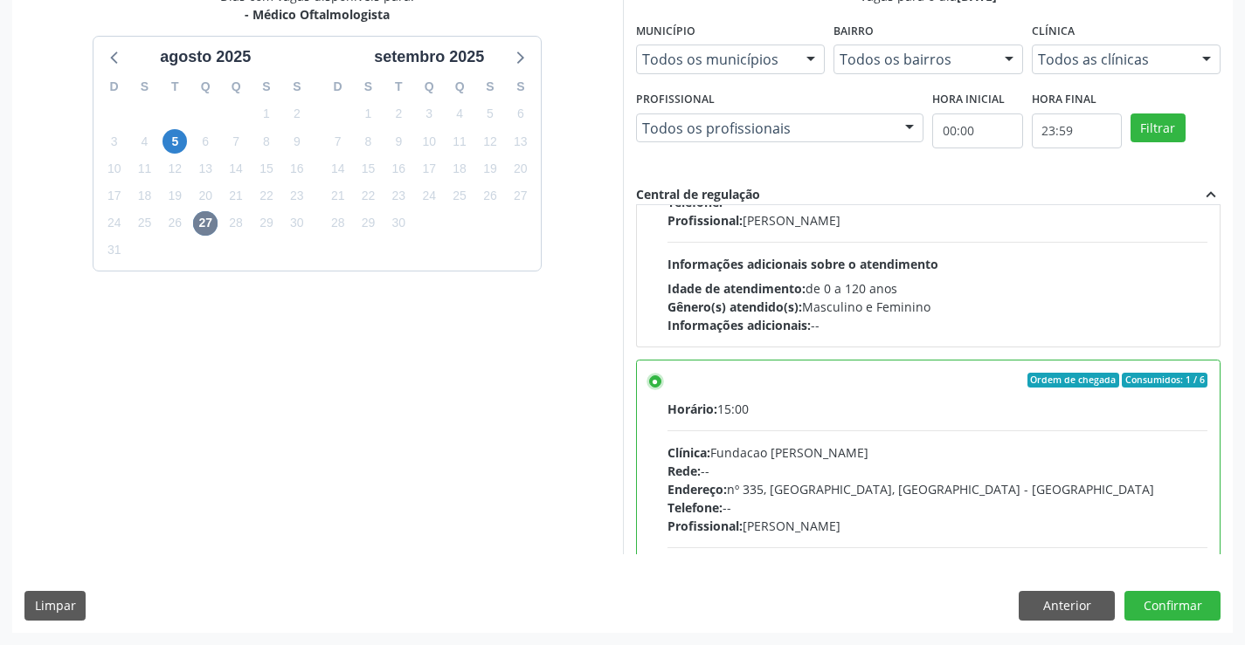
scroll to position [0, 0]
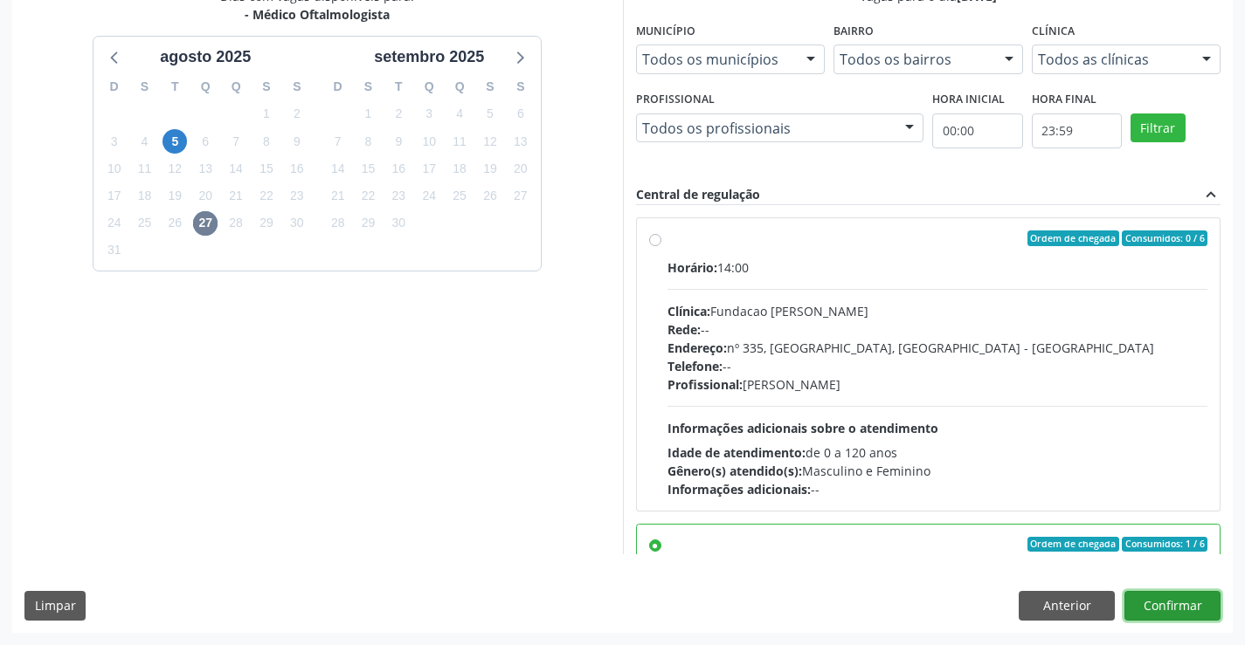
click at [1159, 602] on button "Confirmar" at bounding box center [1172, 606] width 96 height 30
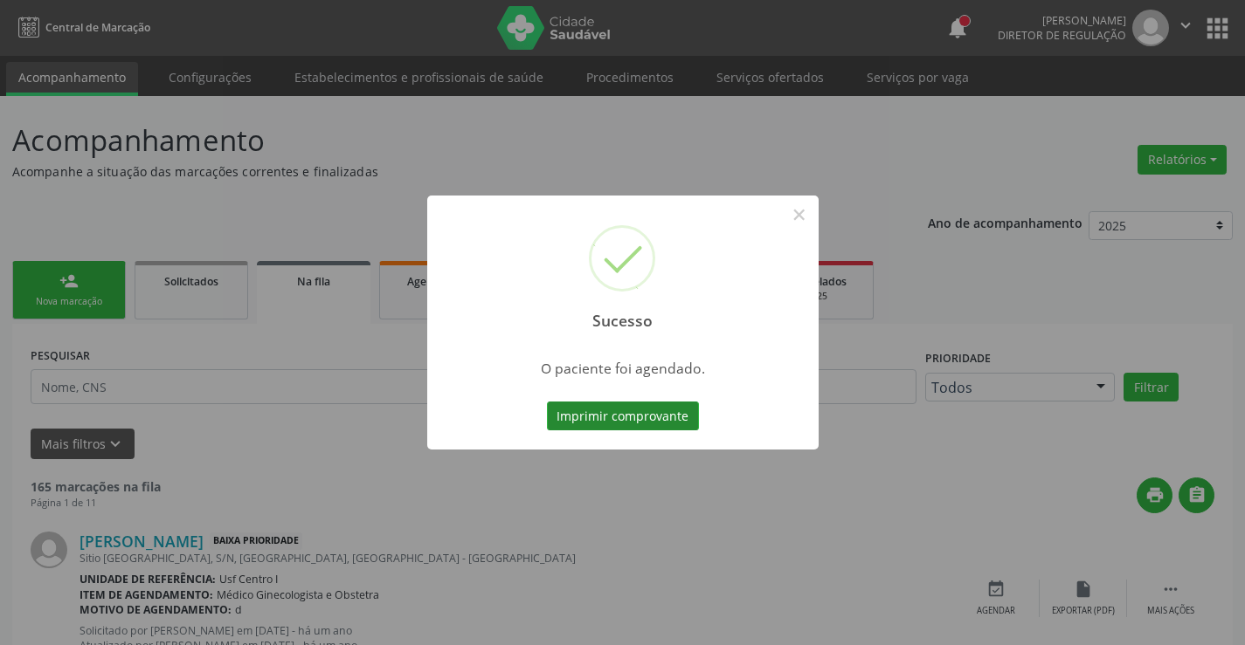
click at [620, 415] on button "Imprimir comprovante" at bounding box center [623, 417] width 152 height 30
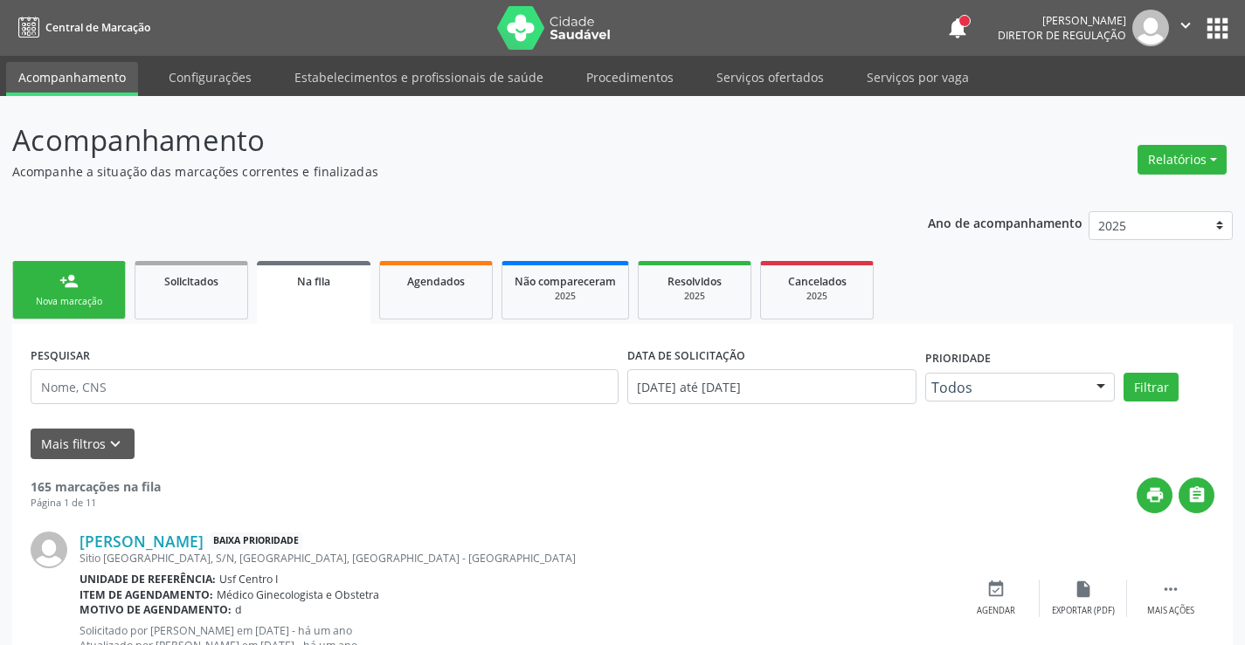
click at [104, 292] on link "person_add Nova marcação" at bounding box center [69, 290] width 114 height 59
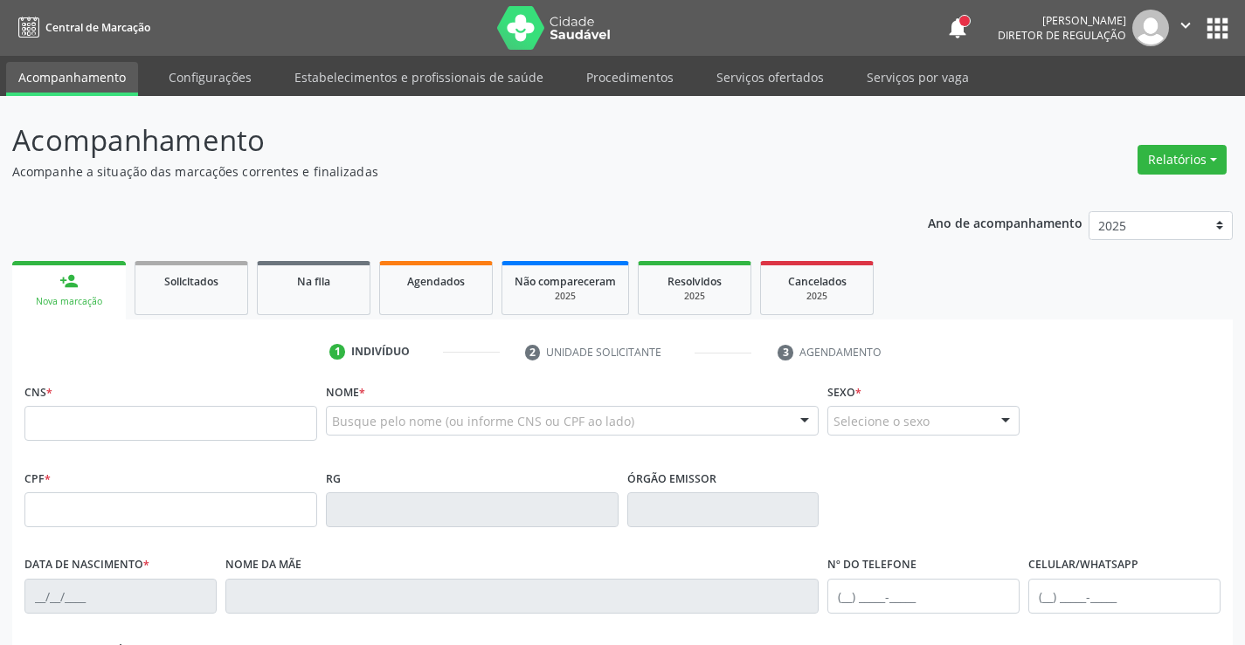
click at [1011, 311] on ul "person_add Nova marcação Solicitados Na fila Agendados Não compareceram 2025 Re…" at bounding box center [622, 288] width 1220 height 63
